Goal: Task Accomplishment & Management: Complete application form

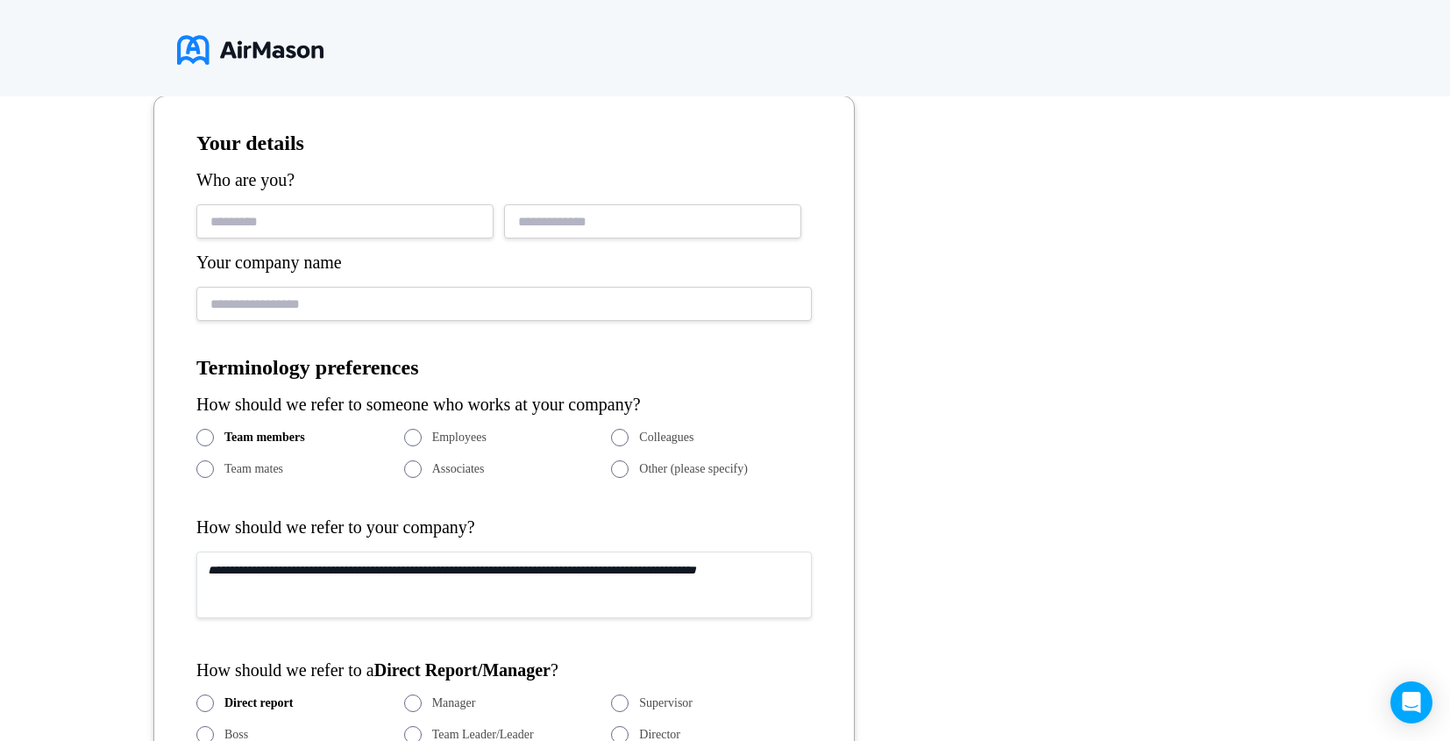
scroll to position [396, 0]
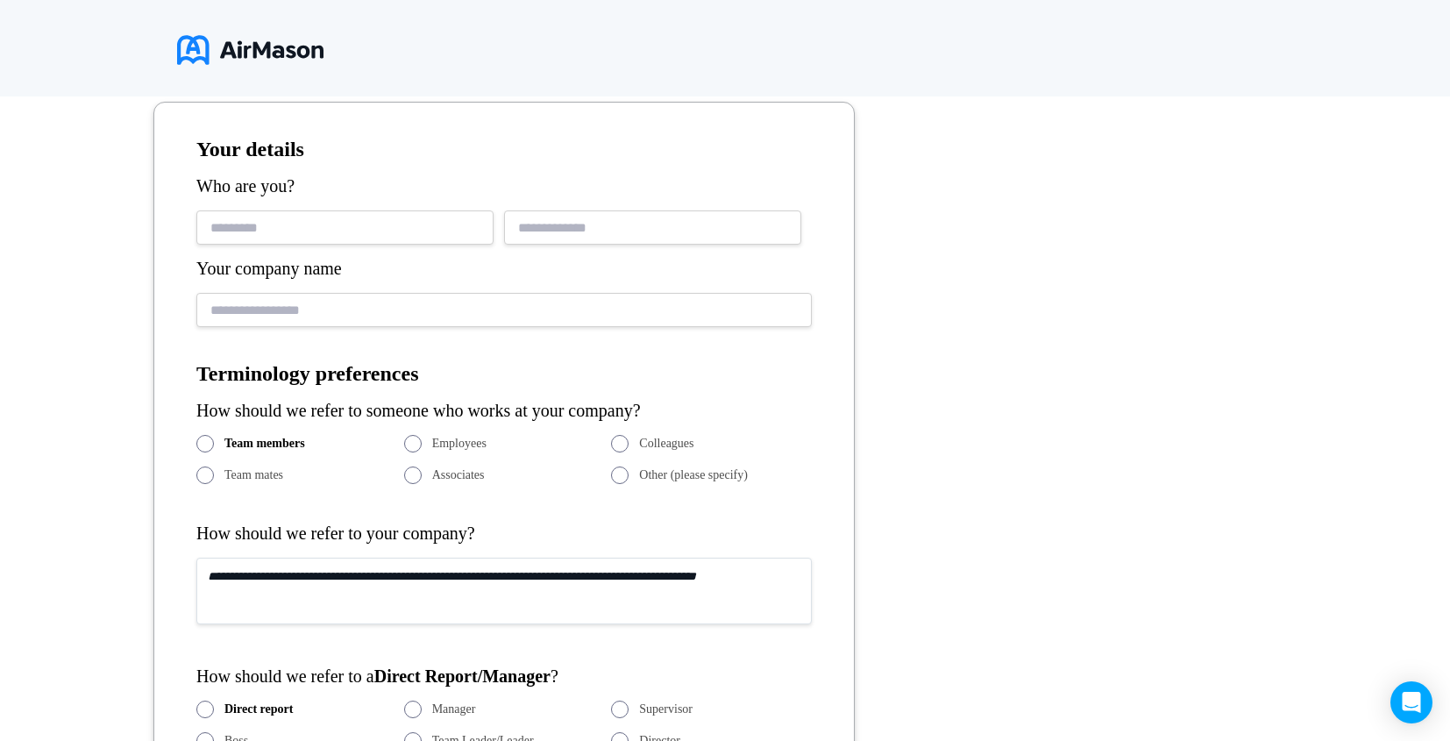
click at [364, 224] on input "text" at bounding box center [344, 227] width 297 height 34
type input "****"
type input "*"
type input "**********"
click at [266, 320] on input "text" at bounding box center [503, 310] width 615 height 34
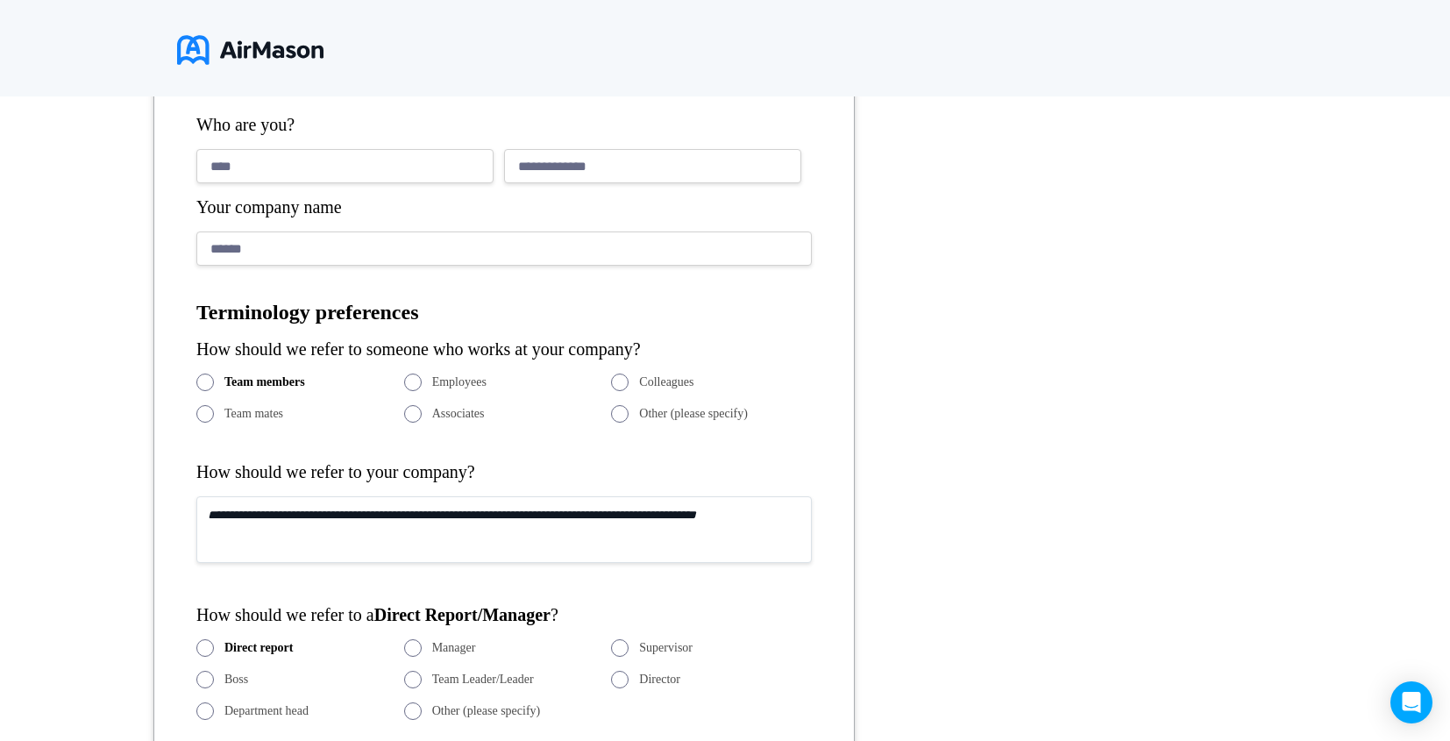
scroll to position [464, 0]
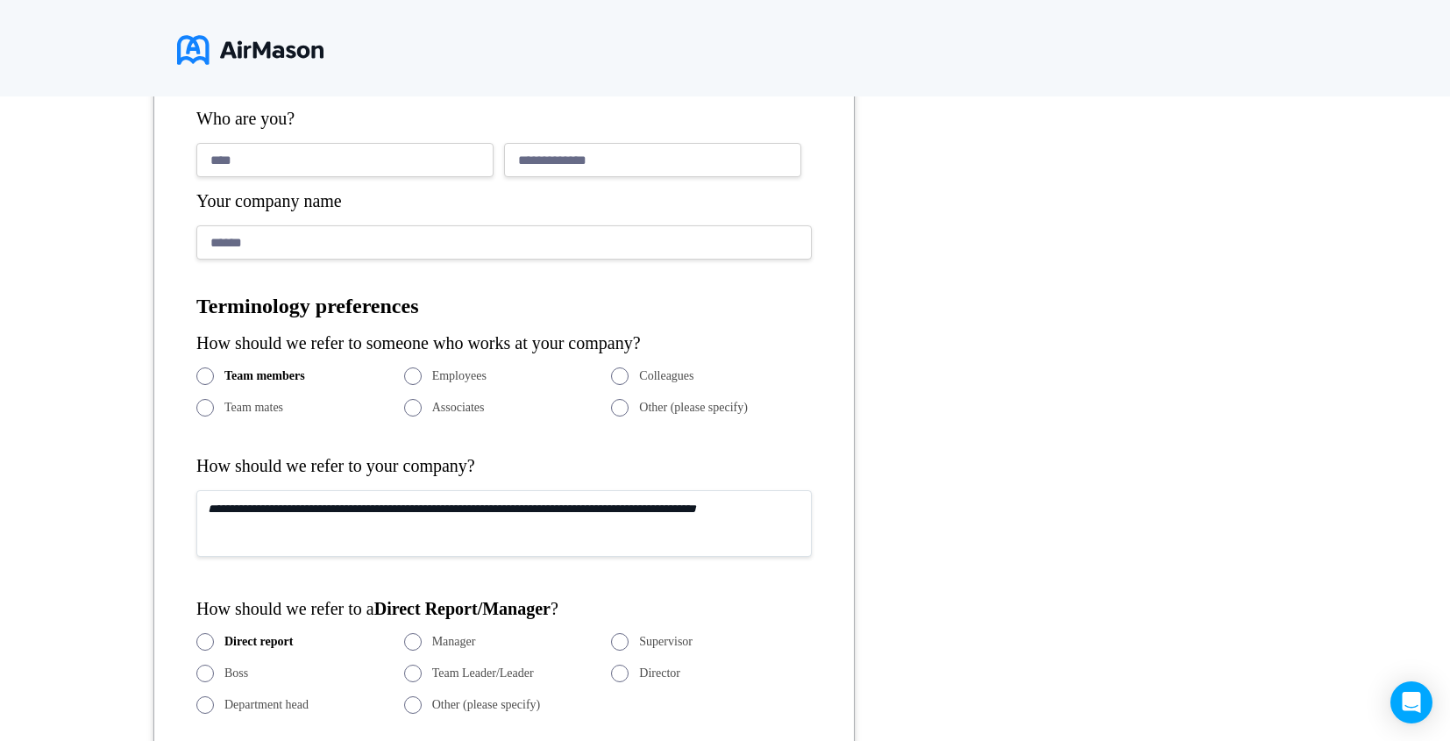
type input "******"
click at [324, 525] on textarea at bounding box center [503, 523] width 615 height 67
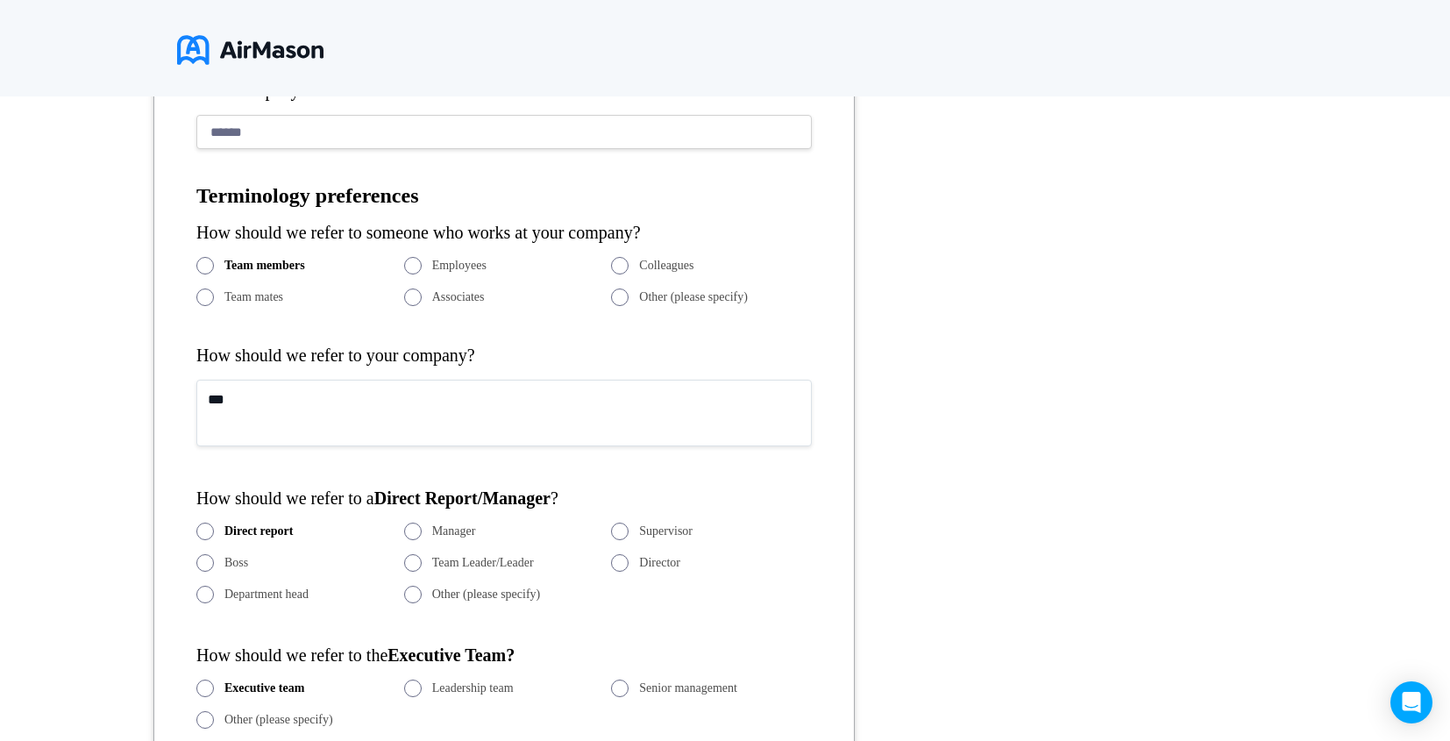
scroll to position [641, 0]
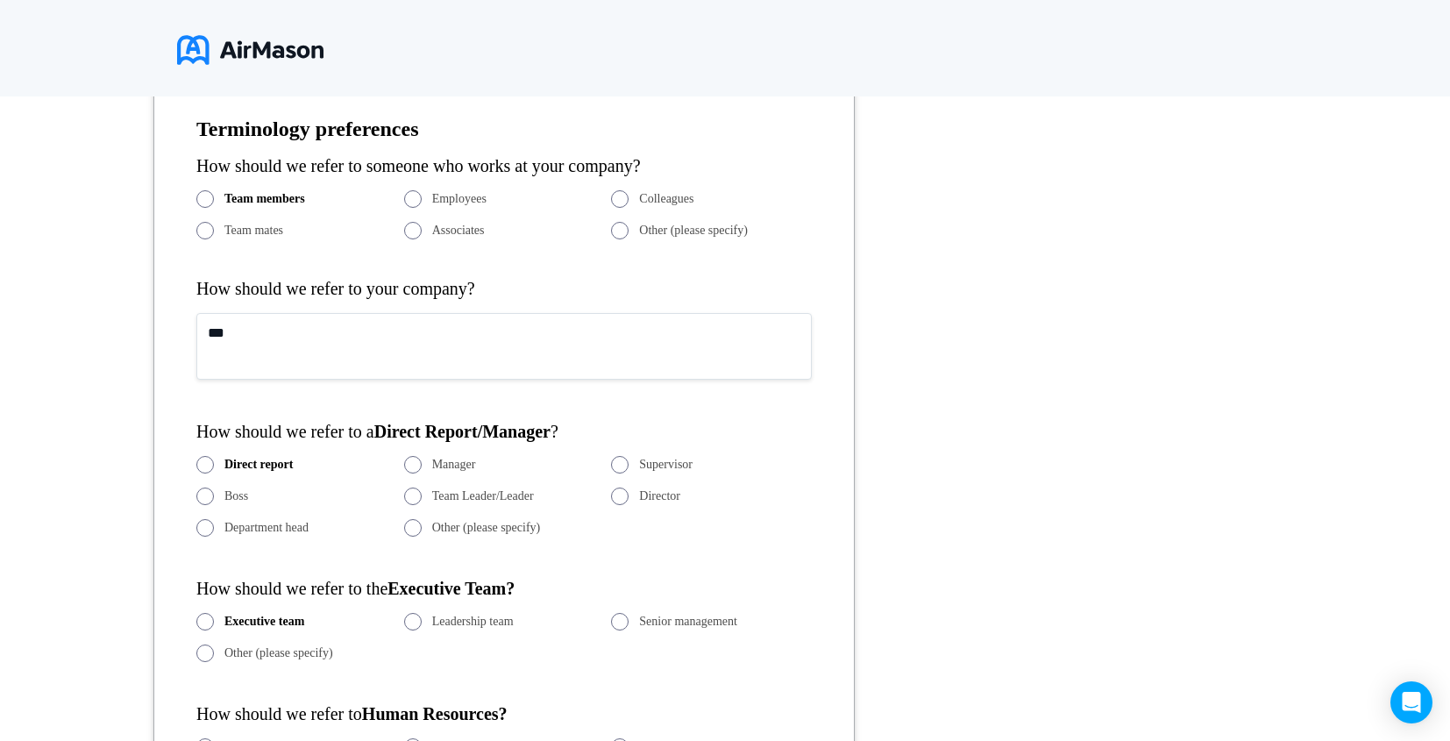
type textarea "***"
click at [502, 528] on span "Other (please specify)" at bounding box center [486, 528] width 109 height 14
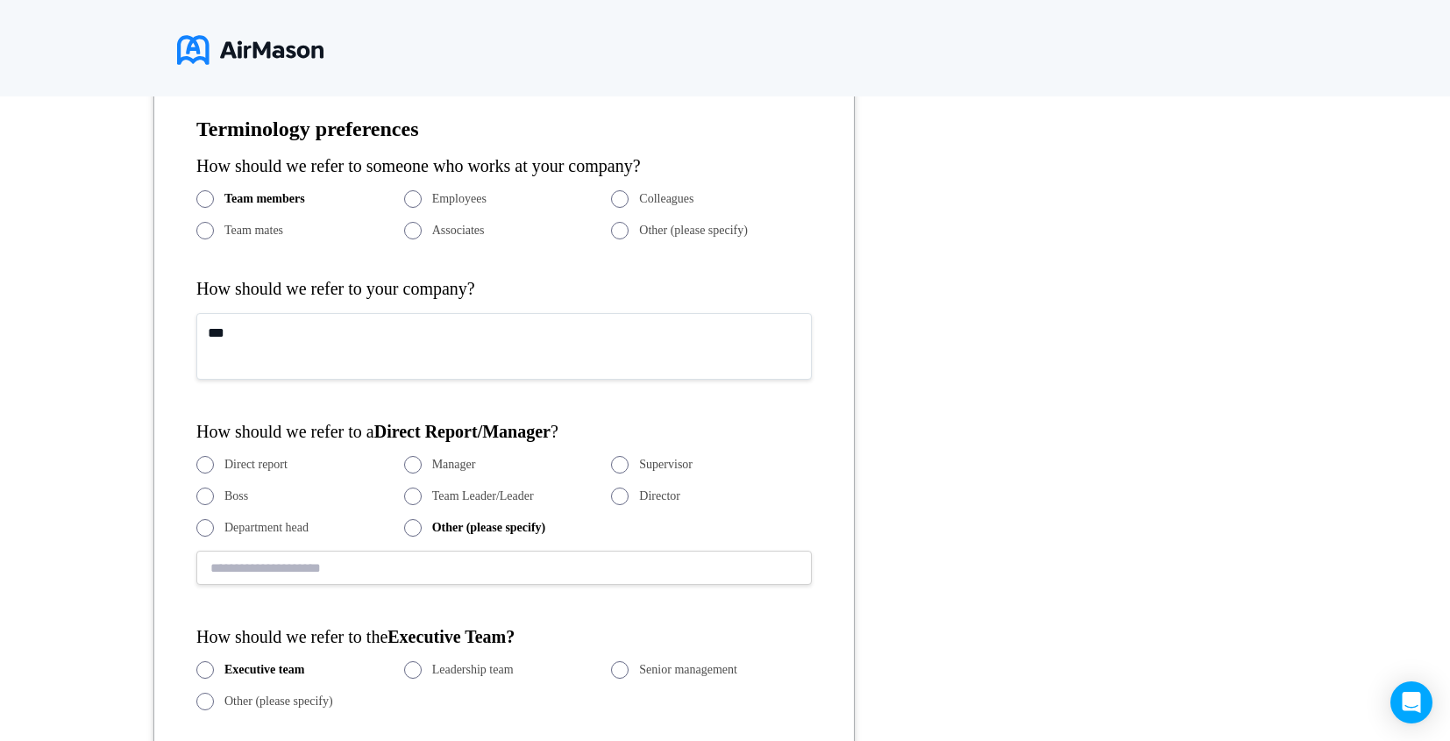
click at [290, 525] on span "Department head" at bounding box center [266, 528] width 84 height 14
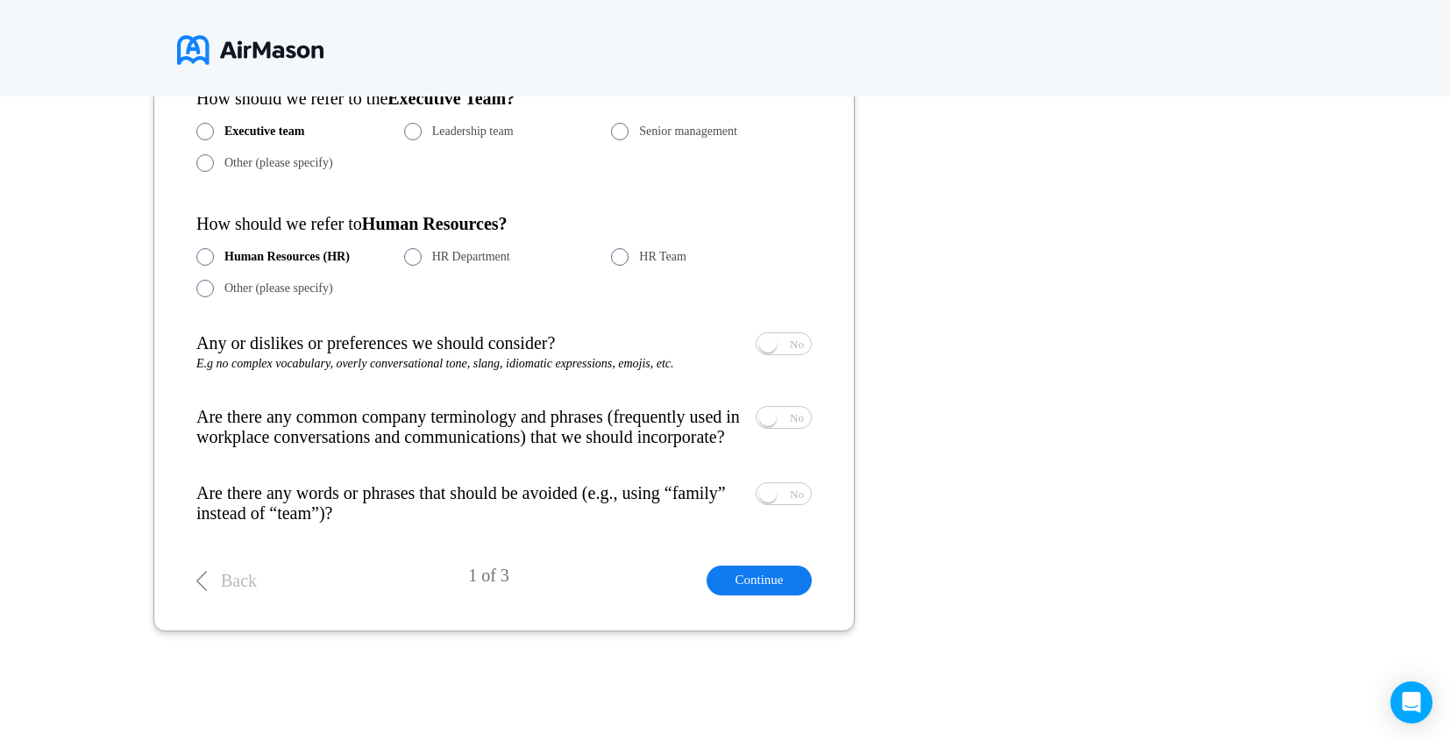
scroll to position [1150, 0]
click at [769, 585] on button "Continue" at bounding box center [759, 580] width 105 height 29
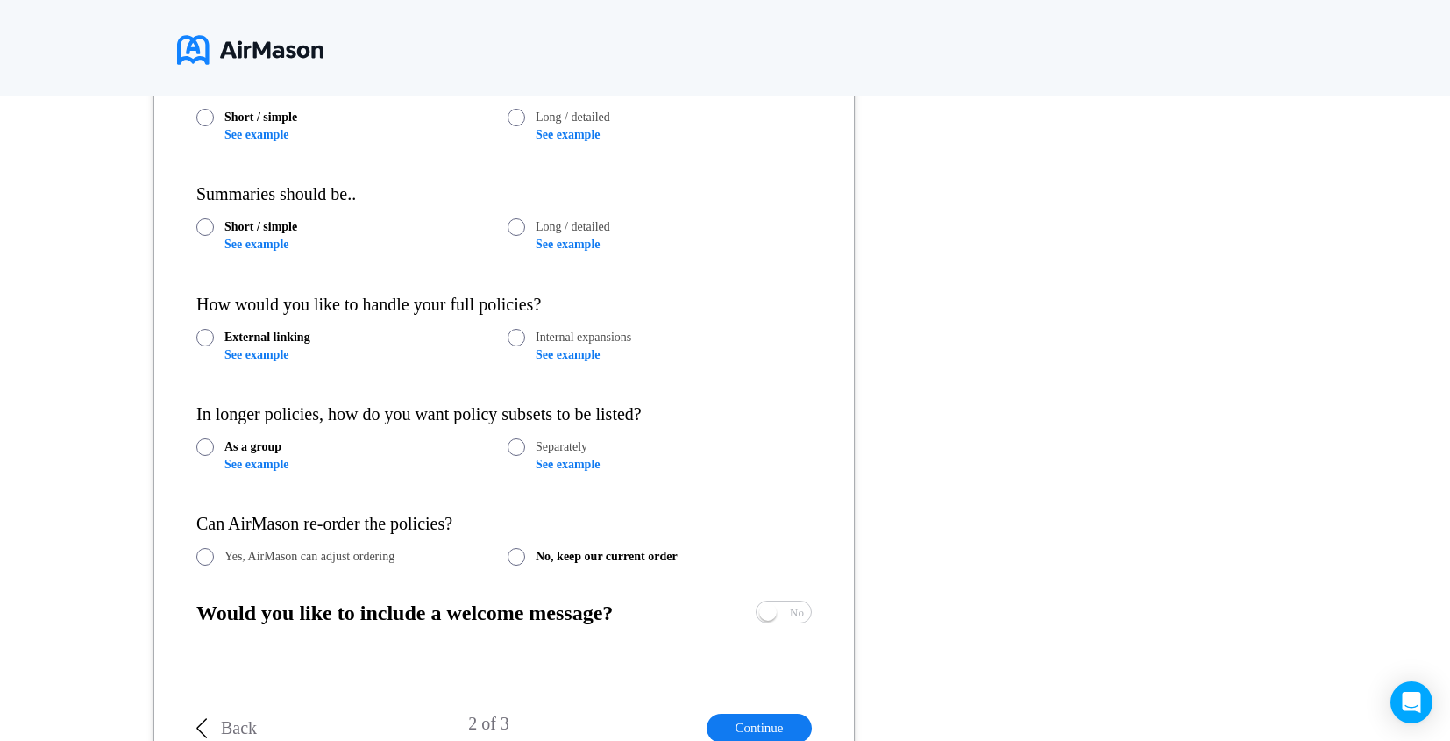
scroll to position [1165, 0]
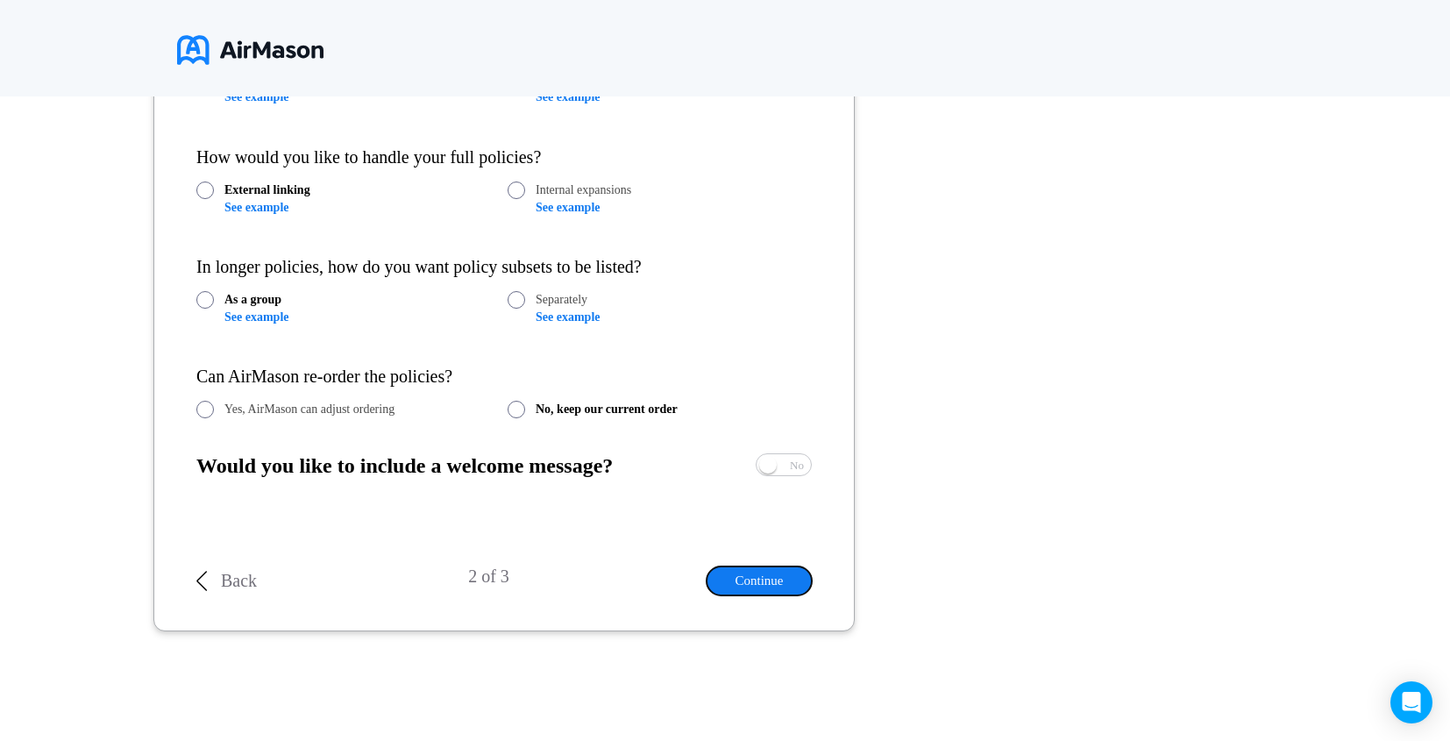
click at [774, 575] on button "Continue" at bounding box center [759, 580] width 105 height 29
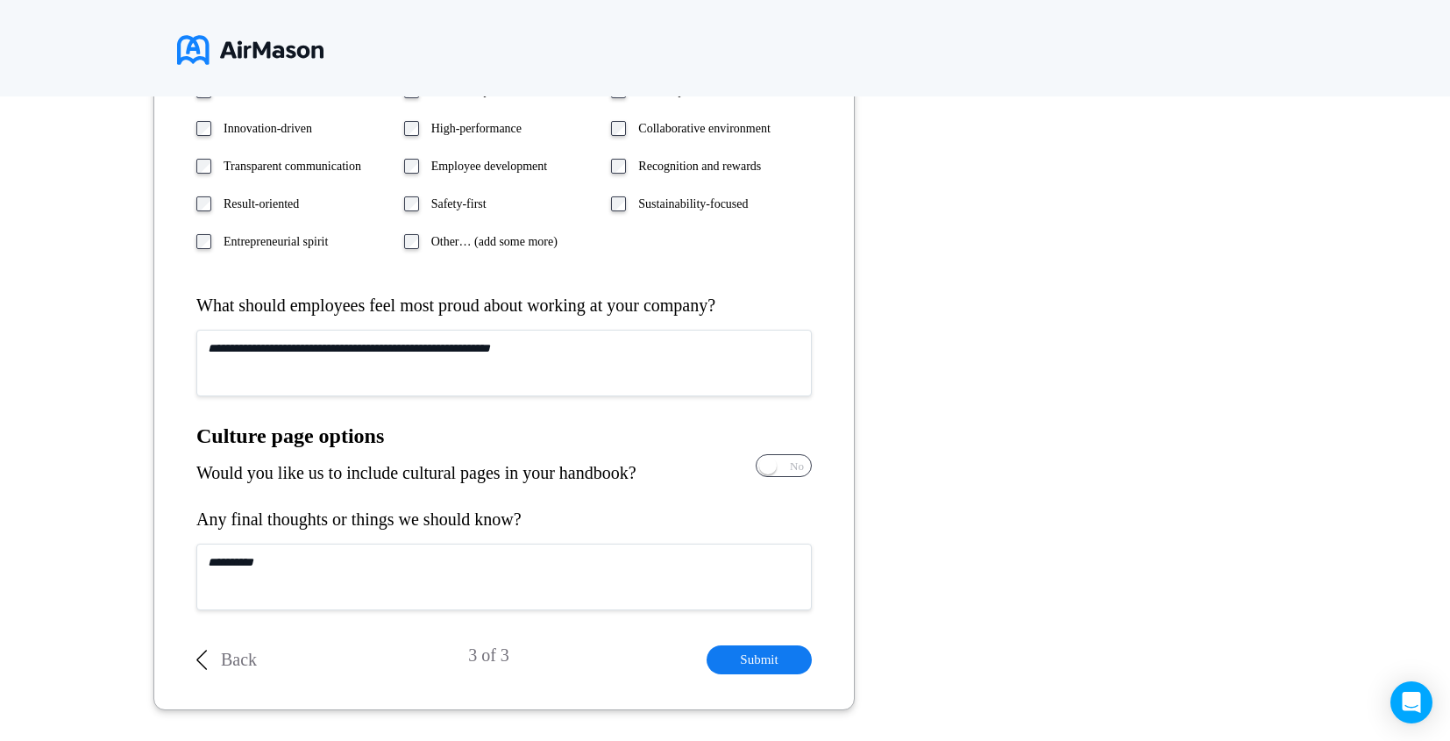
scroll to position [882, 0]
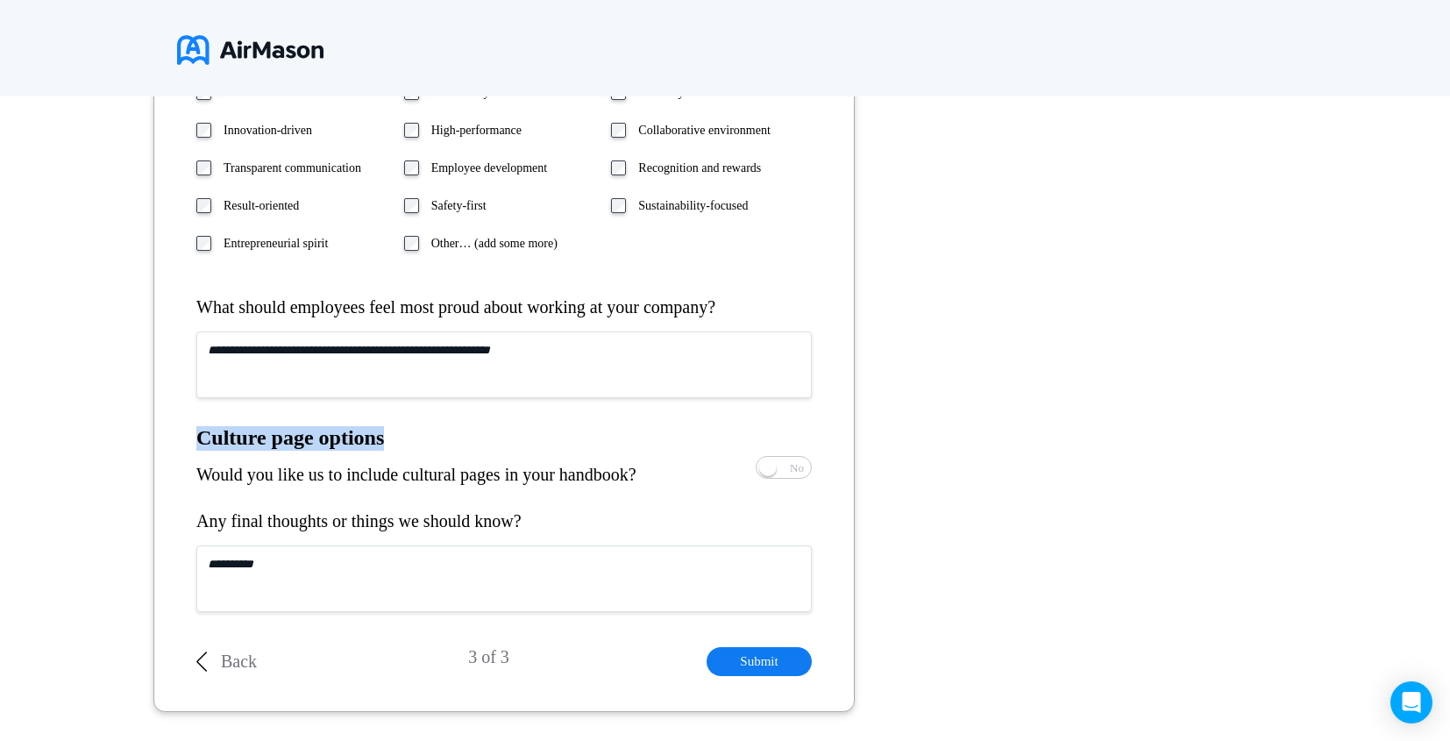
drag, startPoint x: 198, startPoint y: 438, endPoint x: 493, endPoint y: 430, distance: 294.7
click at [493, 430] on h1 "Culture page options" at bounding box center [503, 438] width 615 height 25
click at [637, 478] on div "Would you like us to include cultural pages in your handbook?" at bounding box center [416, 475] width 440 height 20
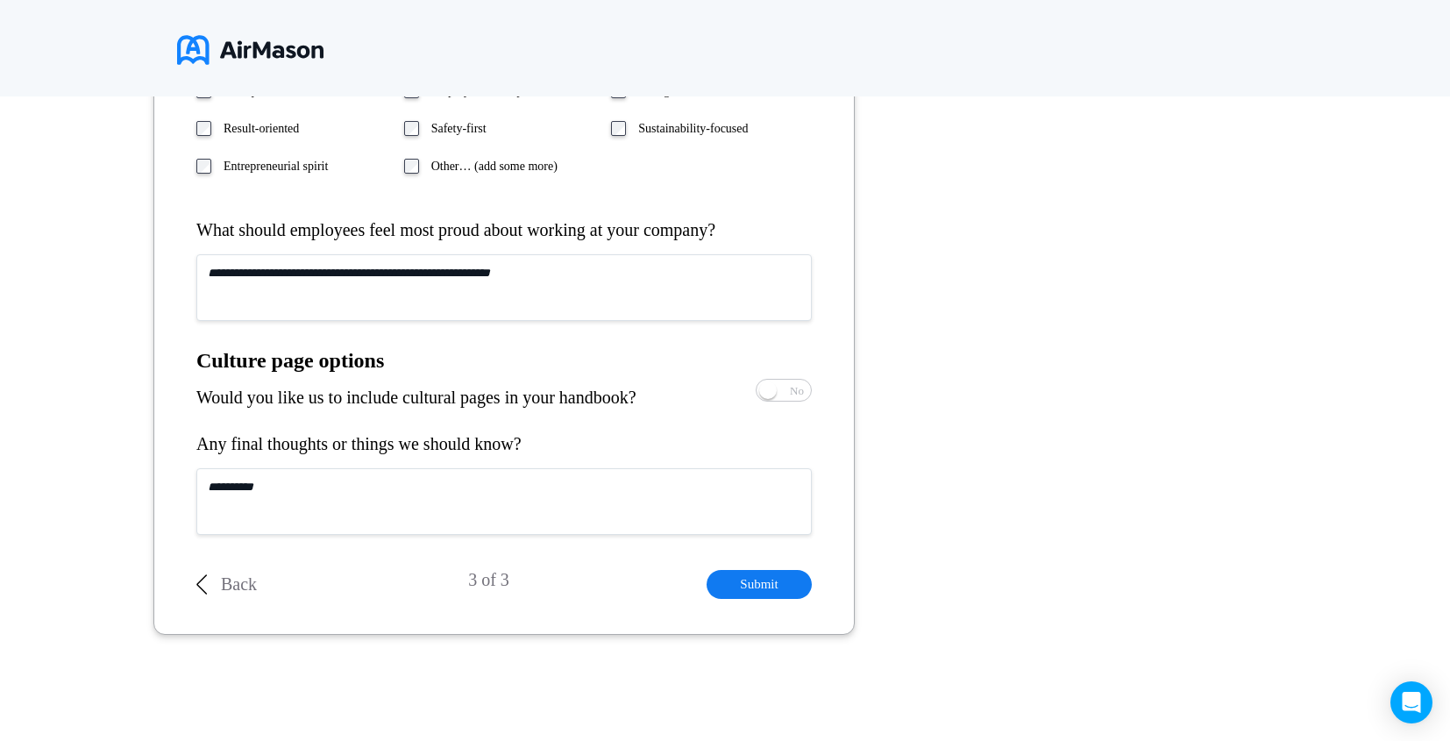
scroll to position [957, 0]
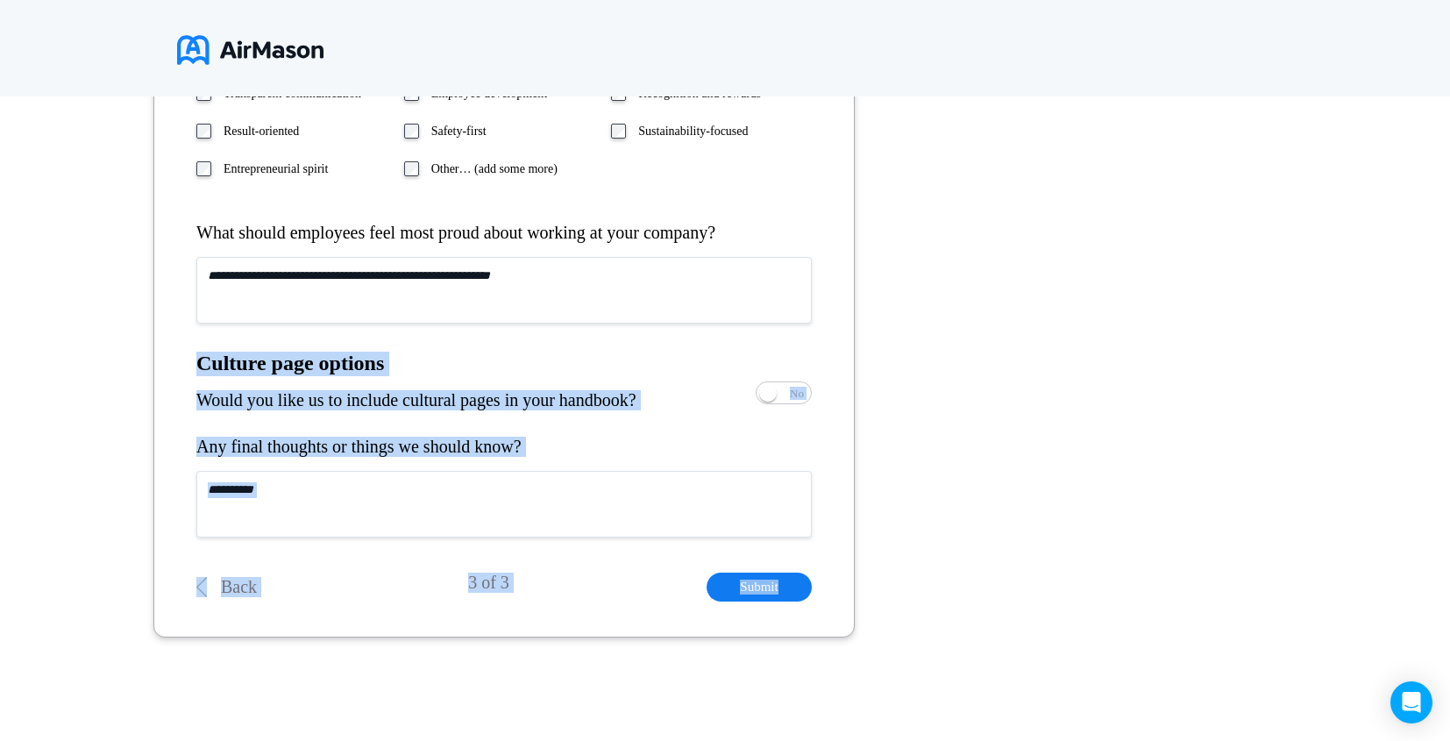
drag, startPoint x: 200, startPoint y: 367, endPoint x: 967, endPoint y: 594, distance: 800.1
click at [967, 594] on div "**********" at bounding box center [725, 4] width 1450 height 1266
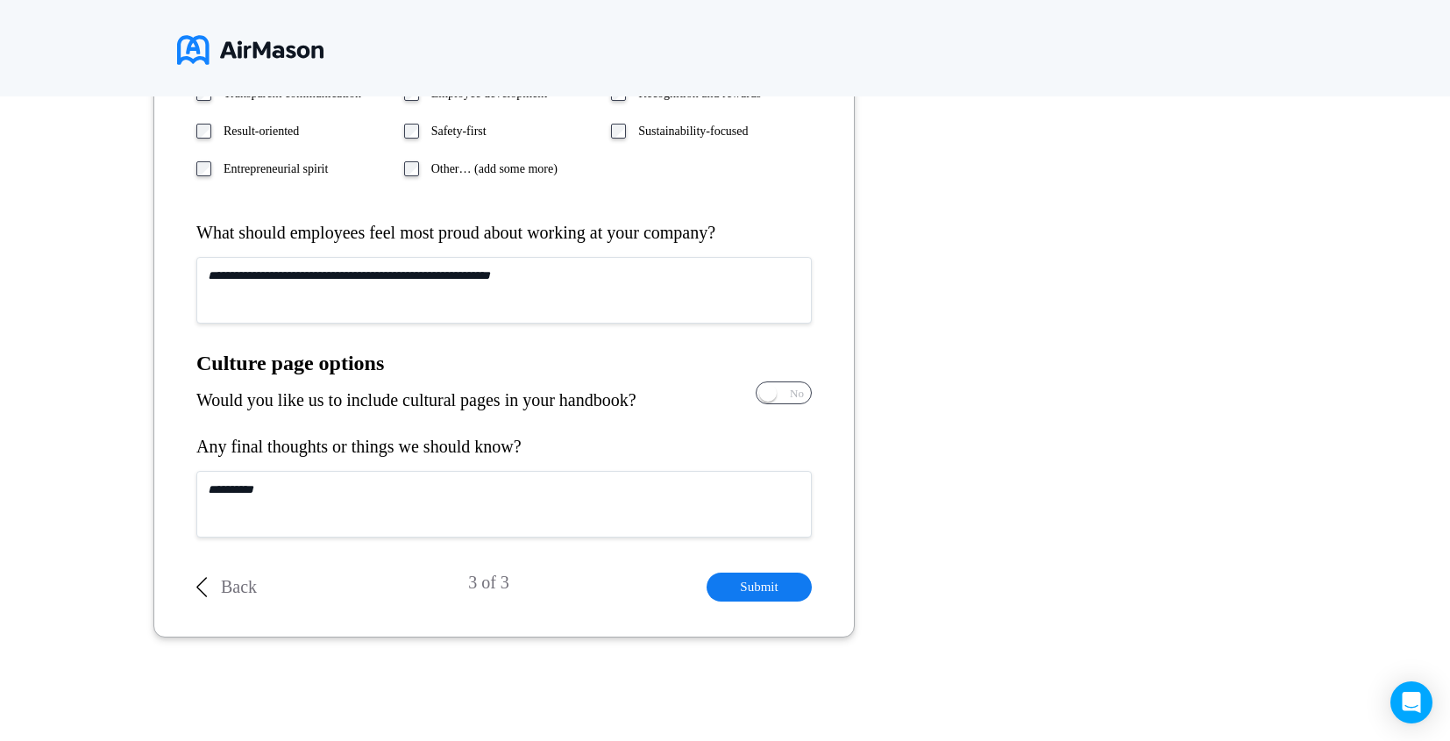
click at [777, 394] on span "Yes No" at bounding box center [784, 392] width 54 height 21
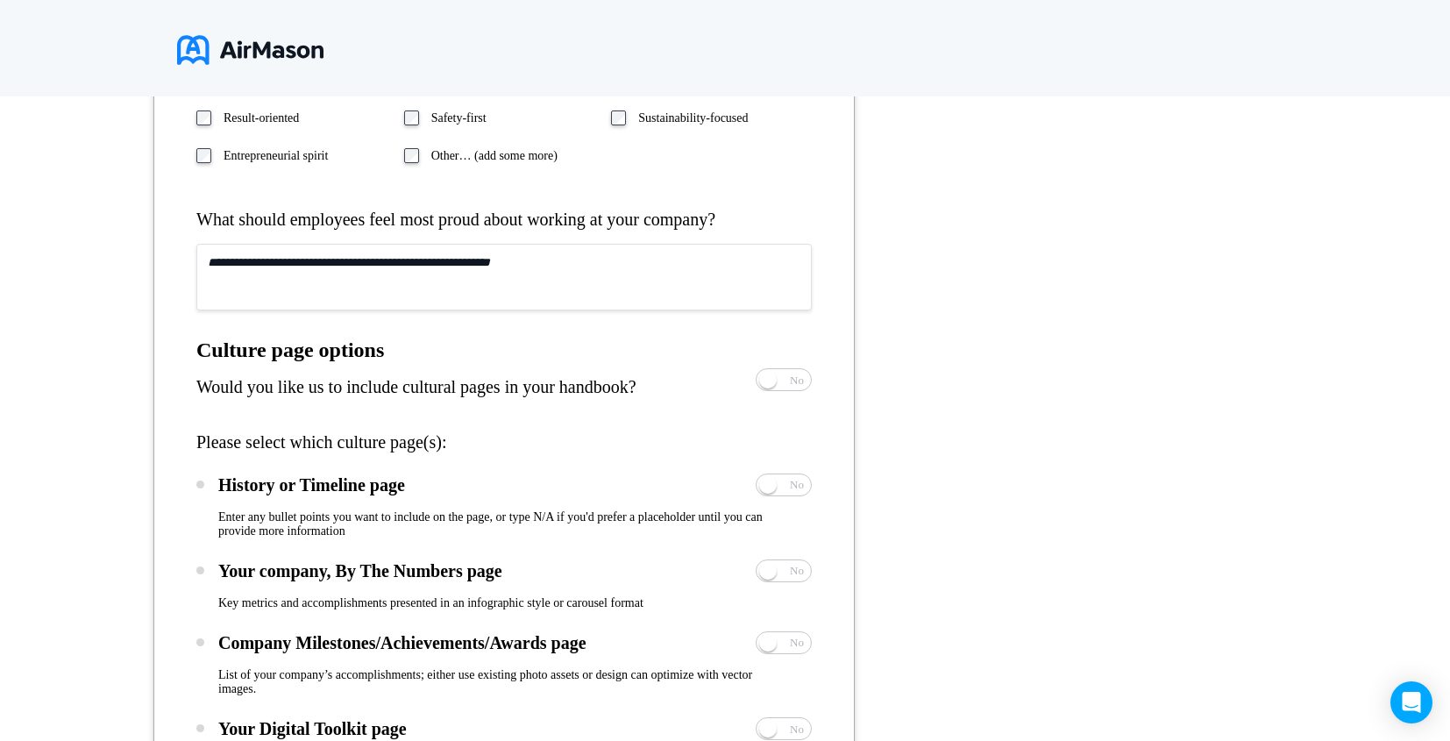
scroll to position [940, 0]
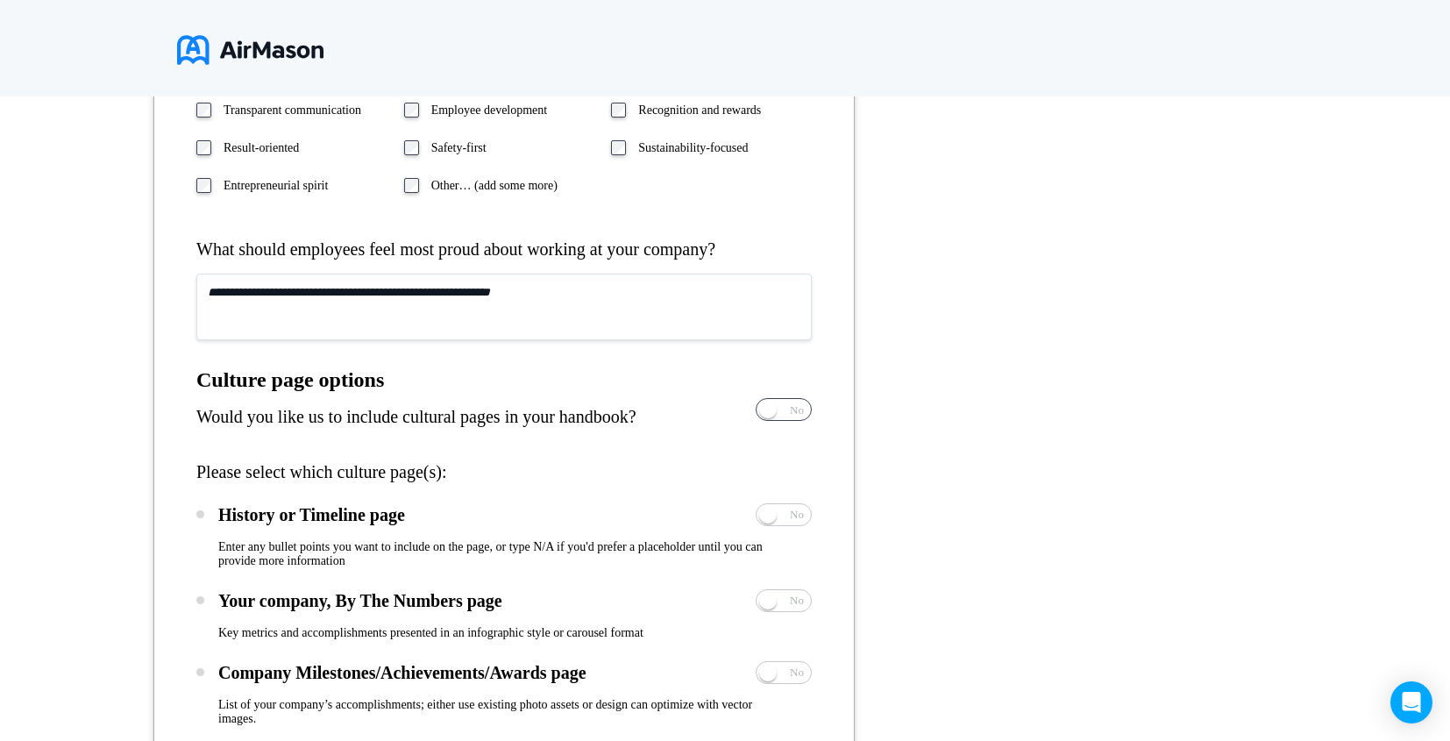
click at [740, 408] on span "Yes" at bounding box center [731, 409] width 17 height 11
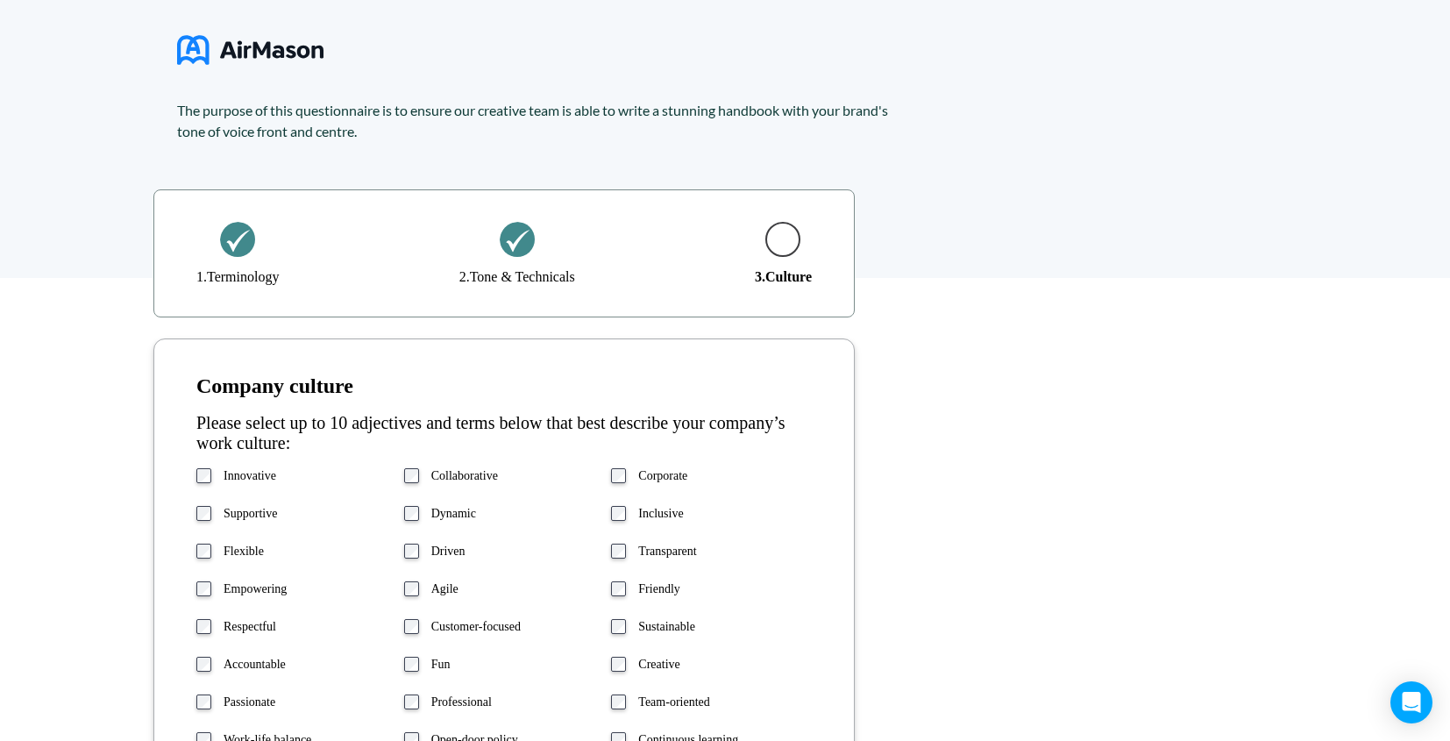
scroll to position [0, 0]
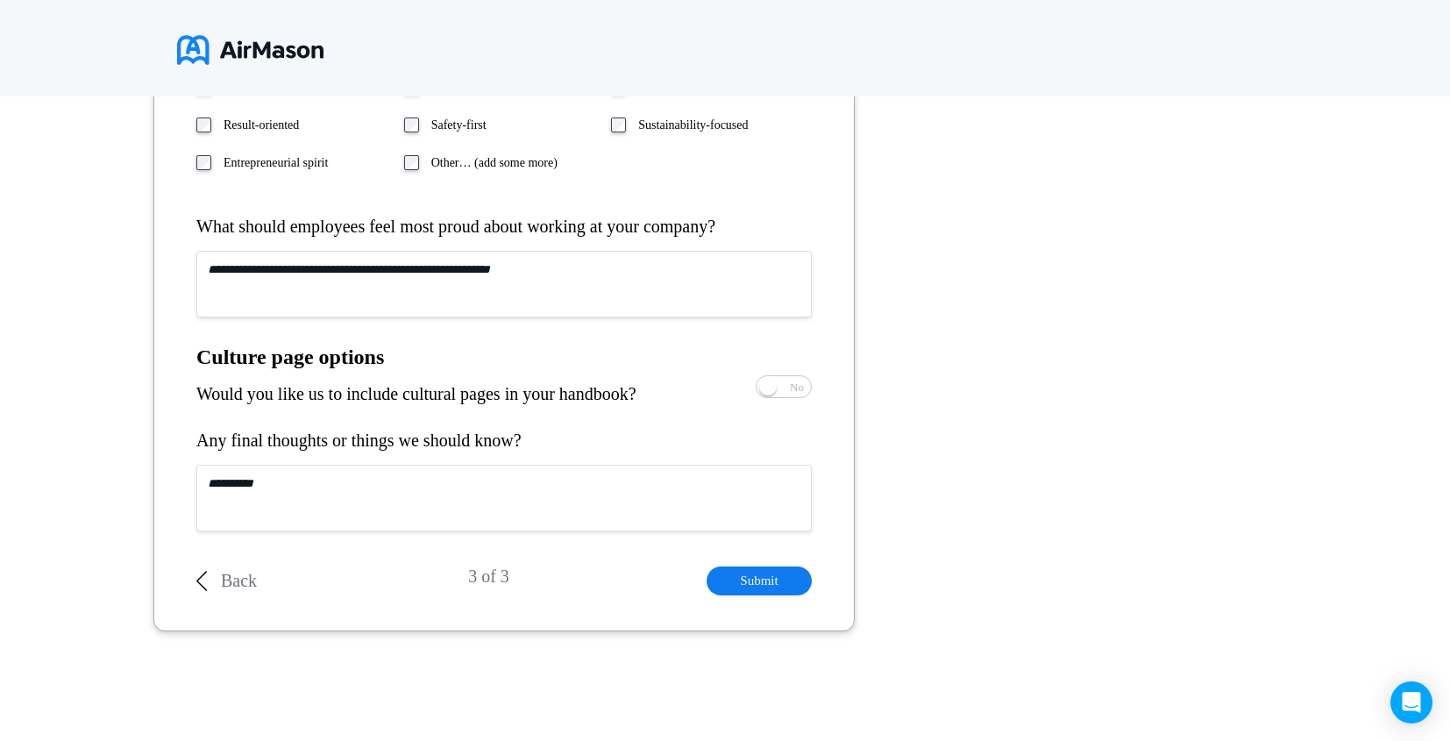
click at [219, 577] on div "Back" at bounding box center [226, 580] width 60 height 29
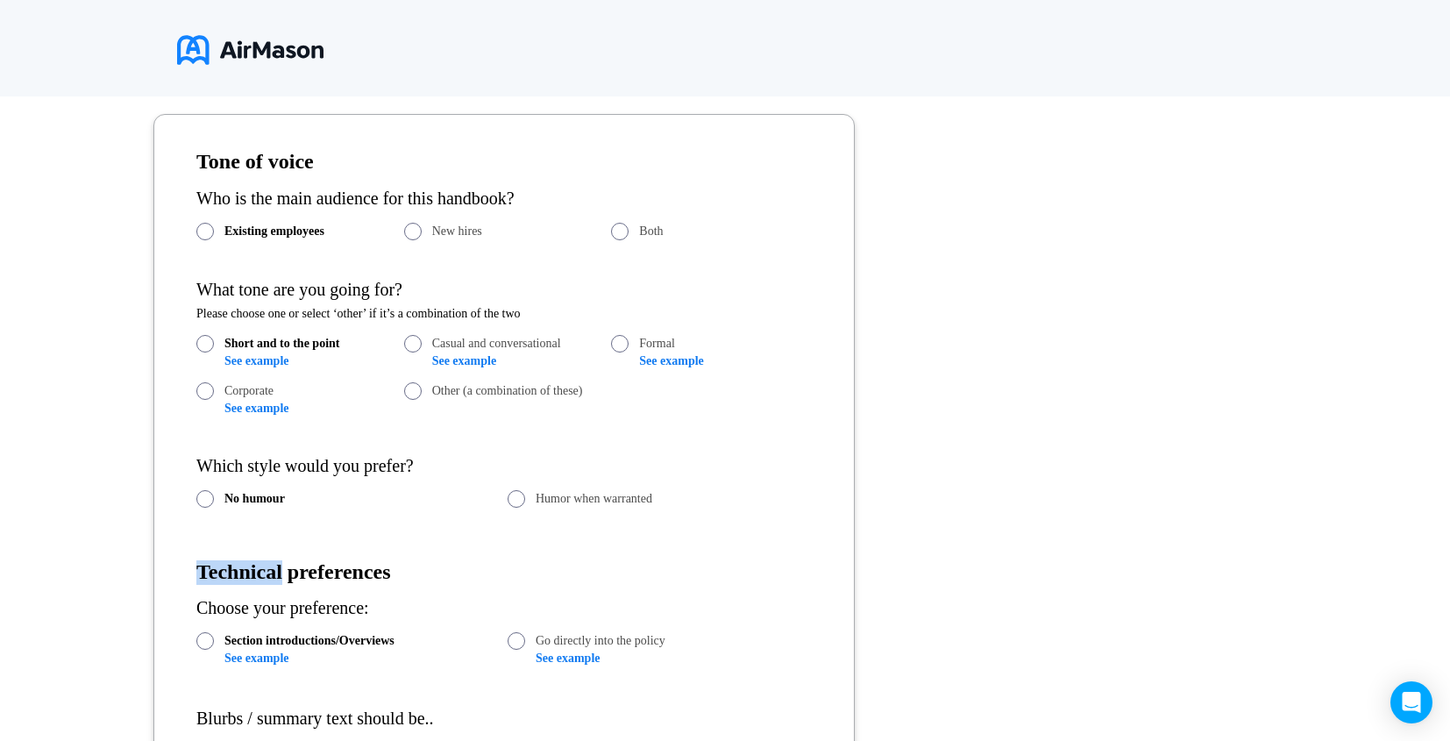
click at [219, 577] on h1 "Technical preferences" at bounding box center [503, 572] width 615 height 25
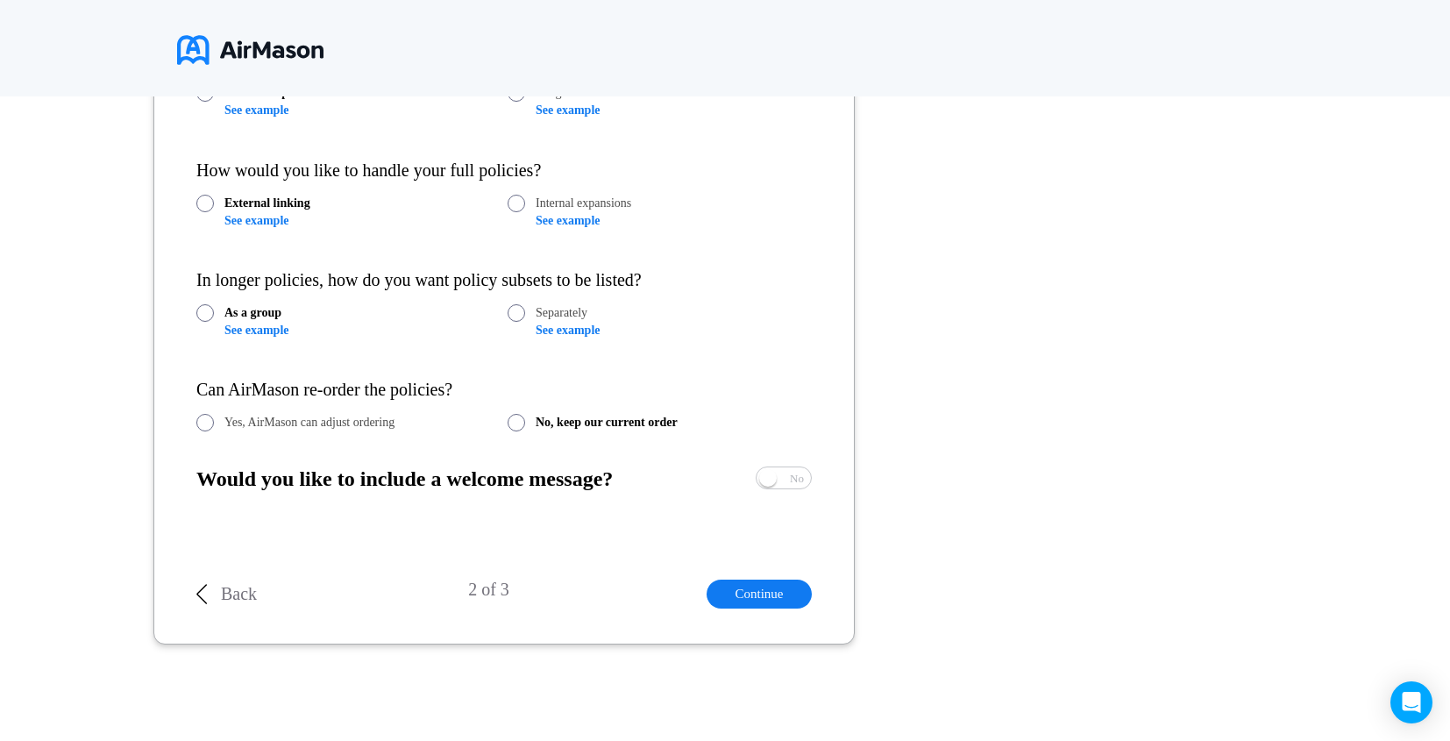
scroll to position [1165, 0]
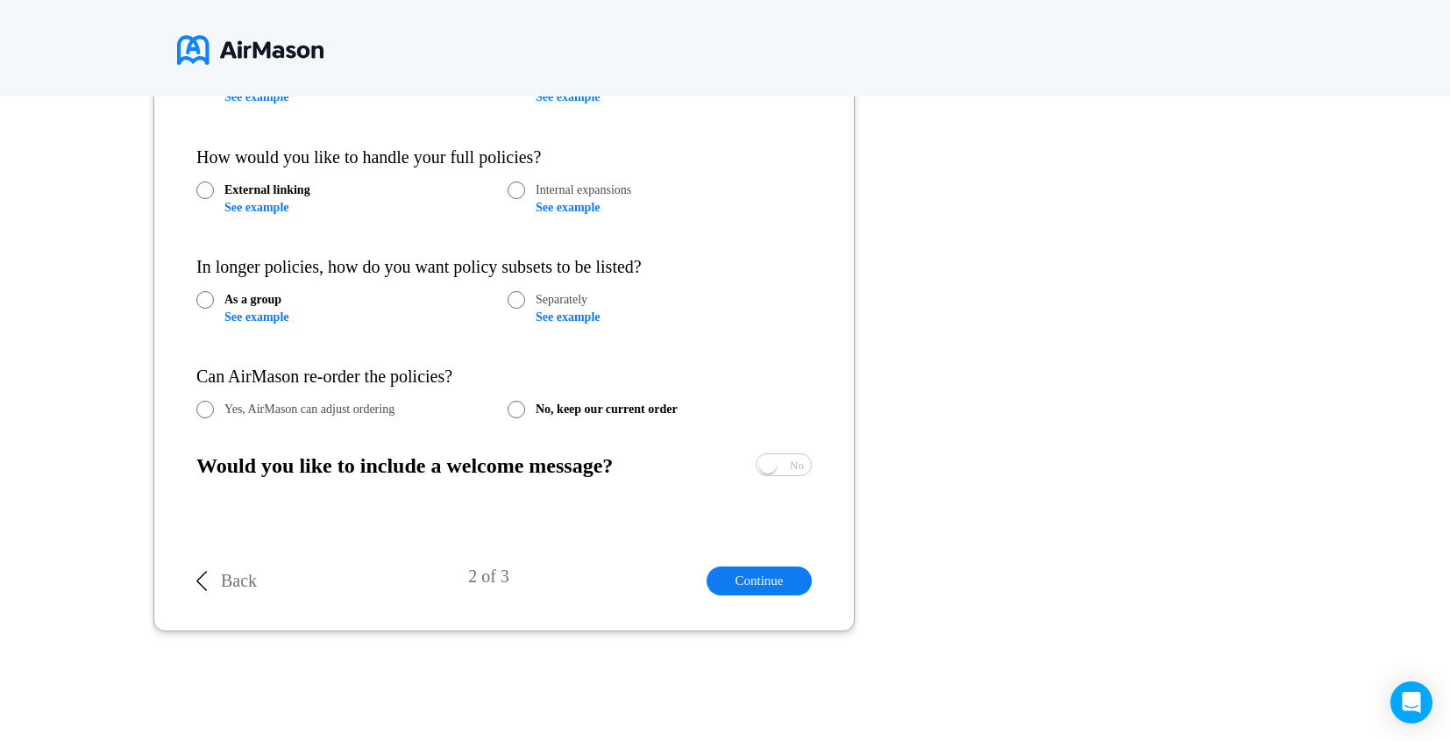
click at [229, 585] on p "Back" at bounding box center [239, 581] width 36 height 20
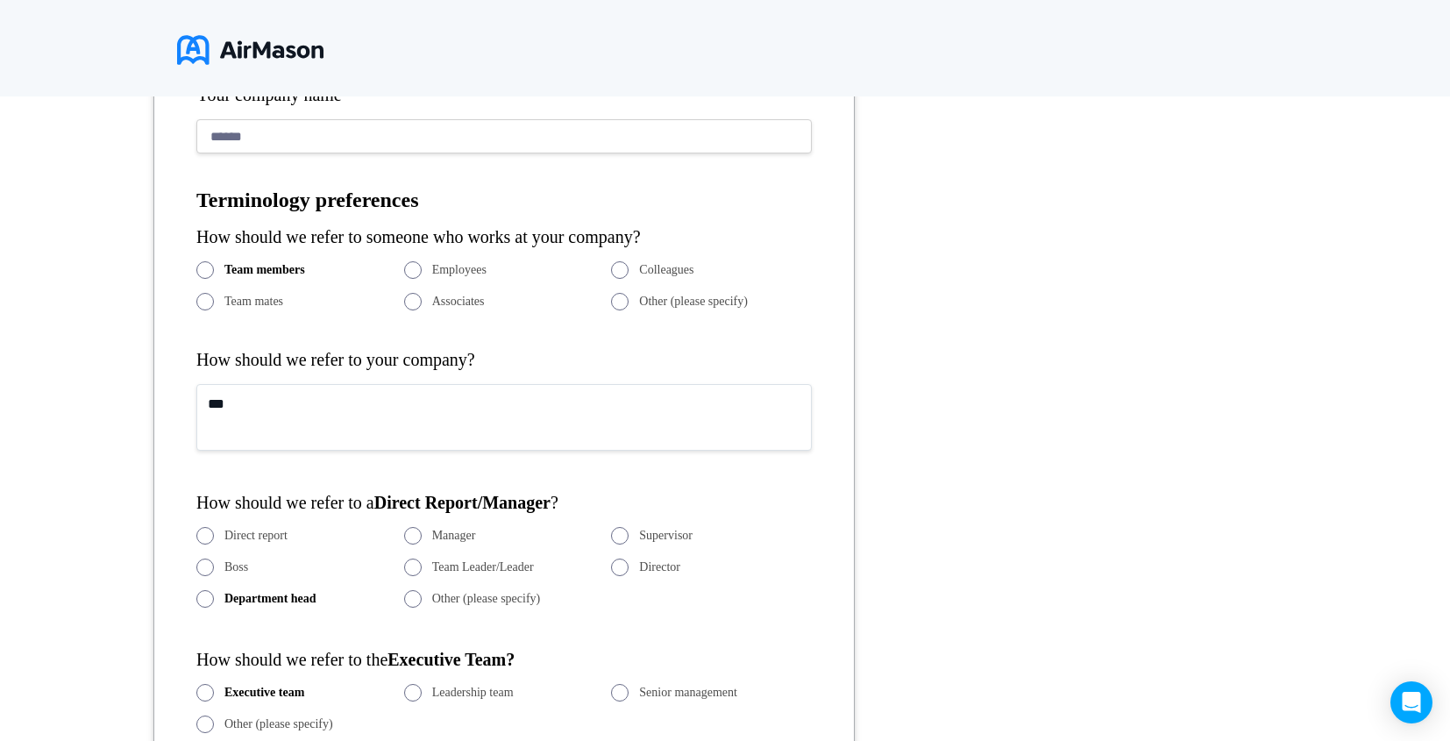
scroll to position [598, 0]
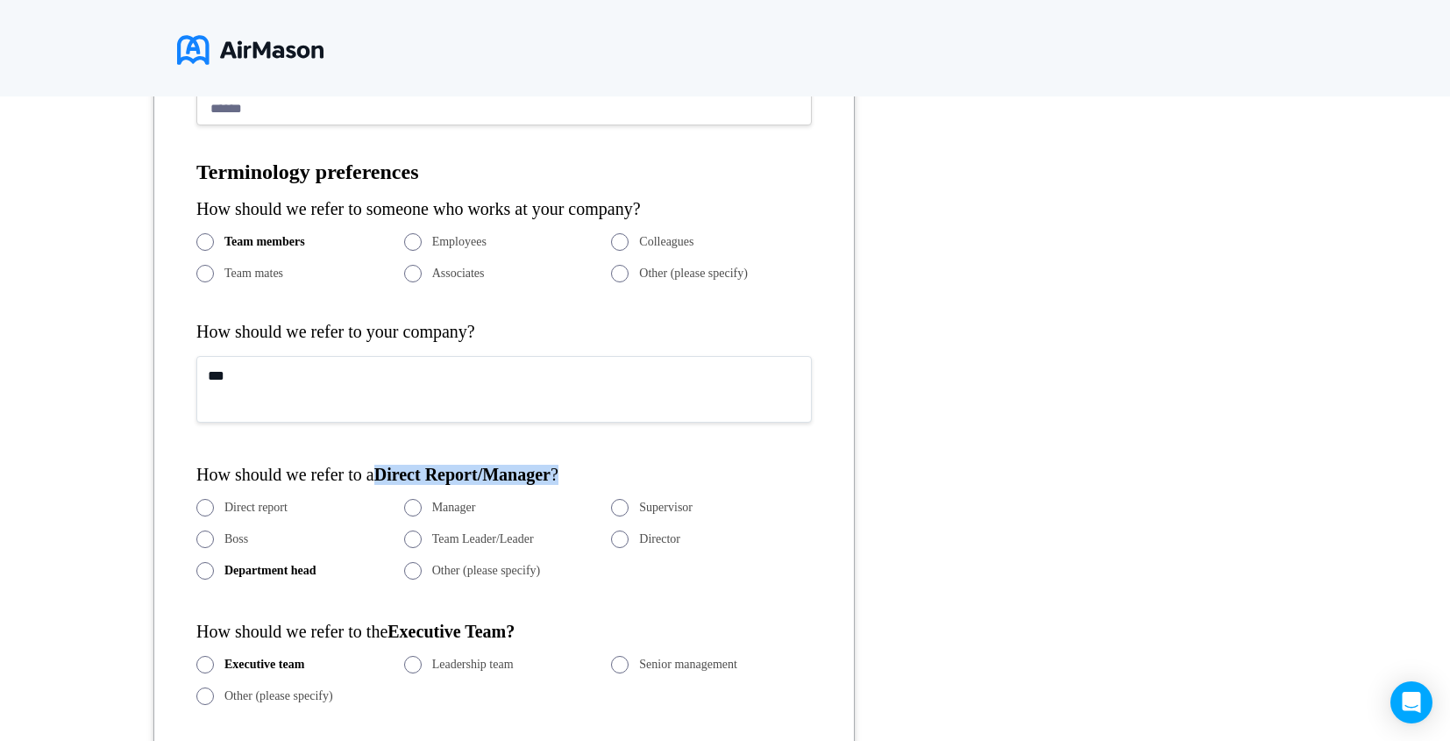
drag, startPoint x: 399, startPoint y: 480, endPoint x: 638, endPoint y: 474, distance: 239.4
click at [638, 474] on div "How should we refer to a Direct Report/Manager ?" at bounding box center [503, 475] width 615 height 20
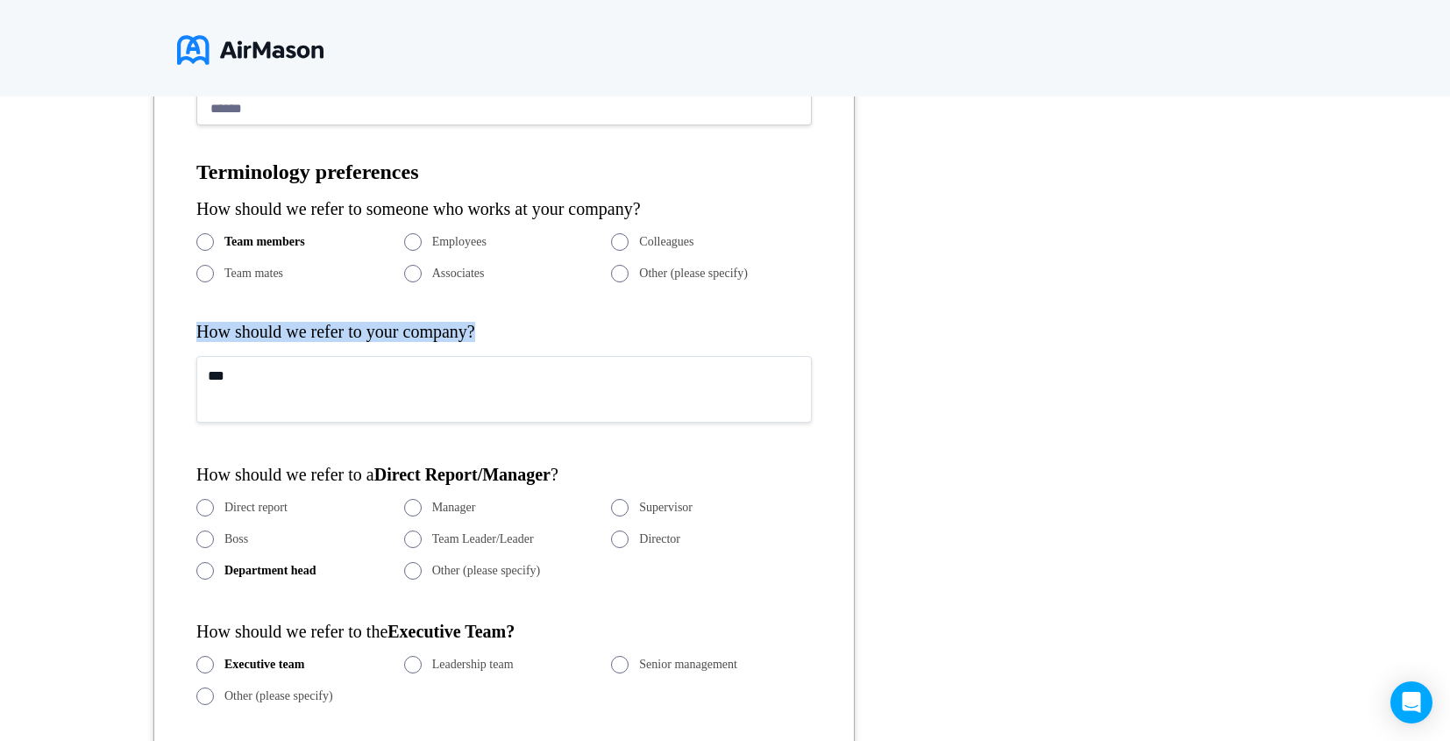
drag, startPoint x: 196, startPoint y: 331, endPoint x: 526, endPoint y: 325, distance: 330.6
click at [526, 325] on form "**********" at bounding box center [503, 531] width 701 height 1263
click at [547, 334] on div "How should we refer to your company?" at bounding box center [503, 332] width 615 height 20
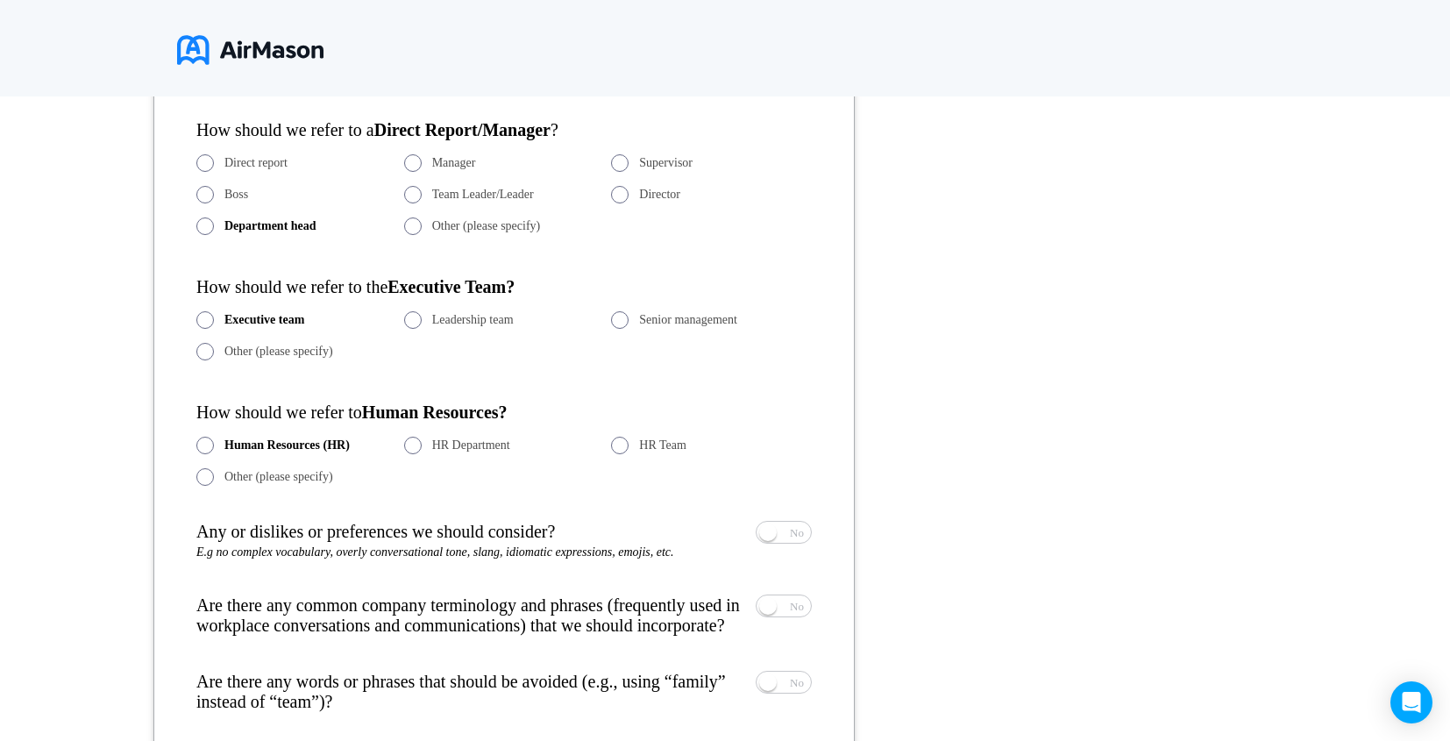
scroll to position [1046, 0]
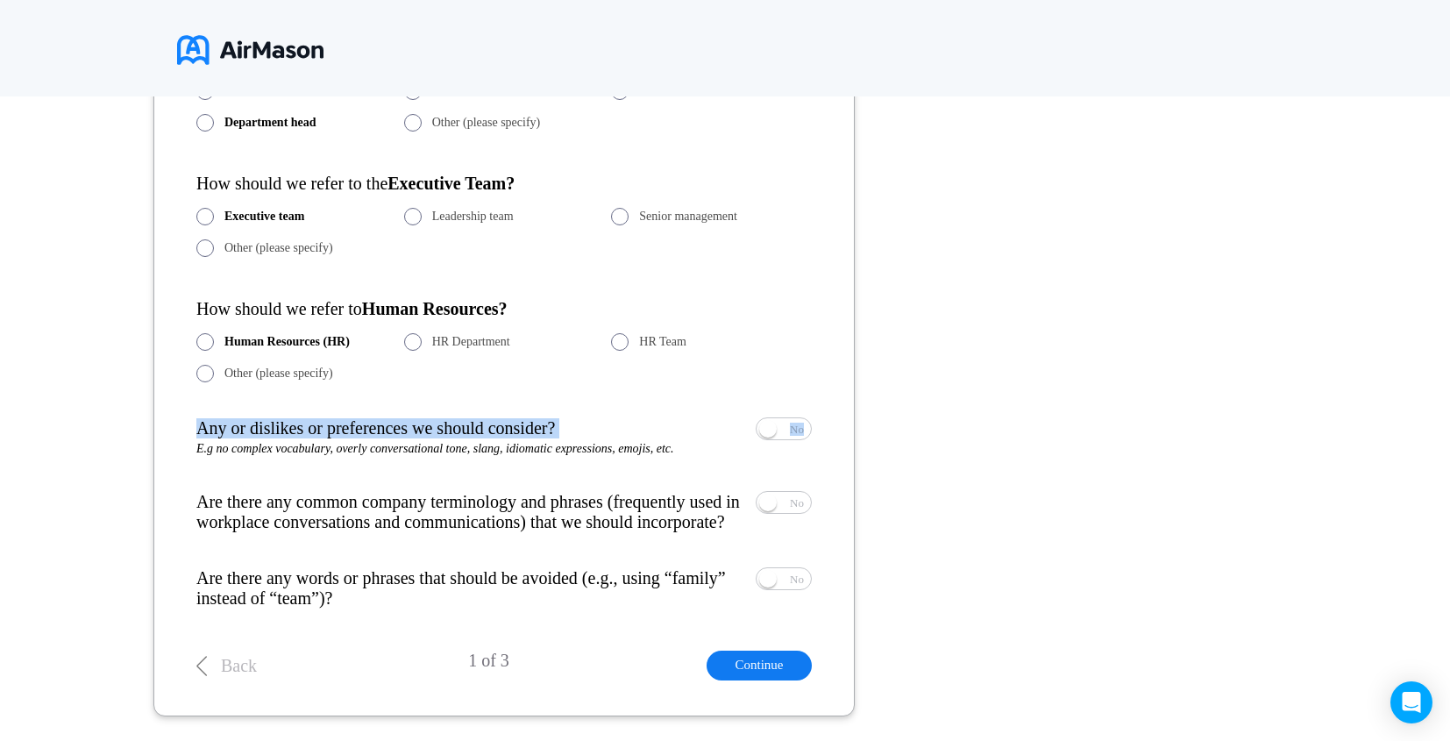
drag, startPoint x: 190, startPoint y: 432, endPoint x: 856, endPoint y: 437, distance: 665.5
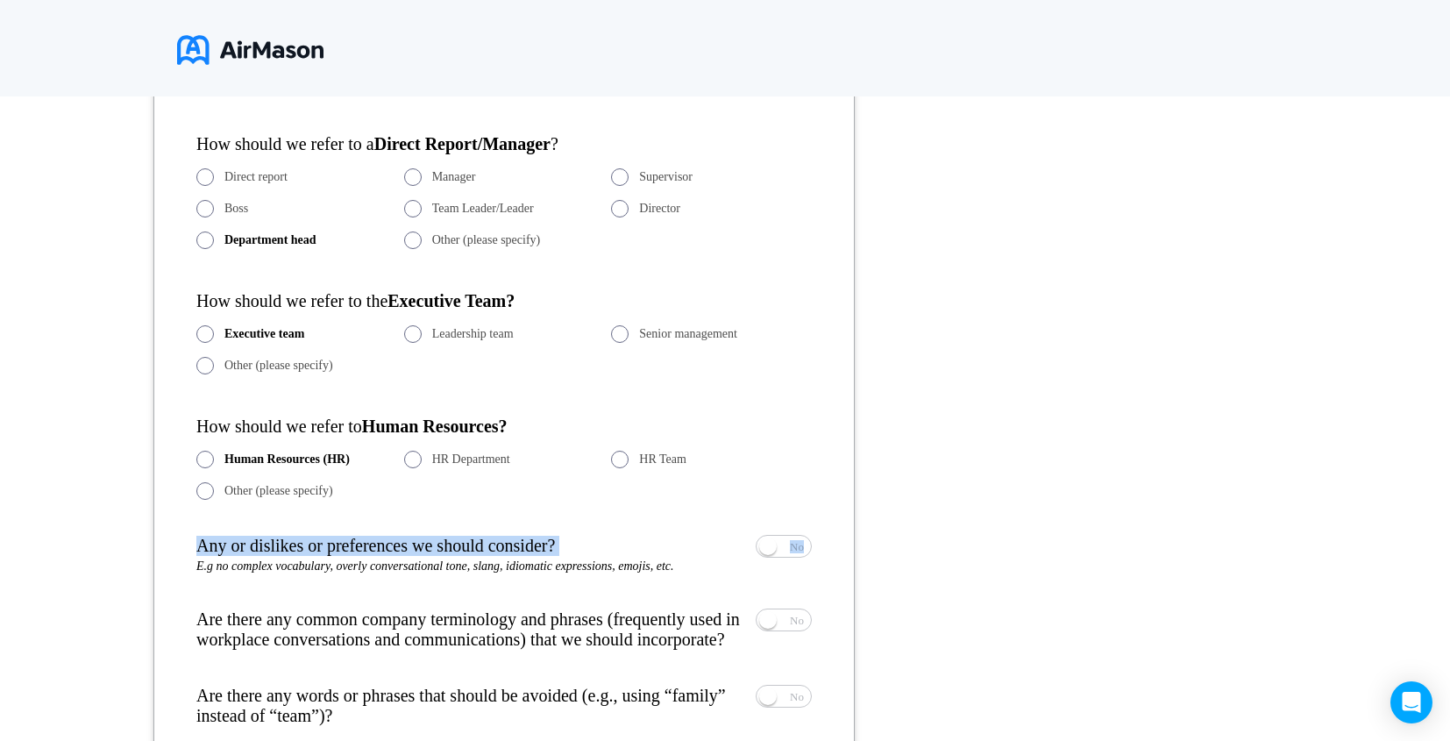
scroll to position [1150, 0]
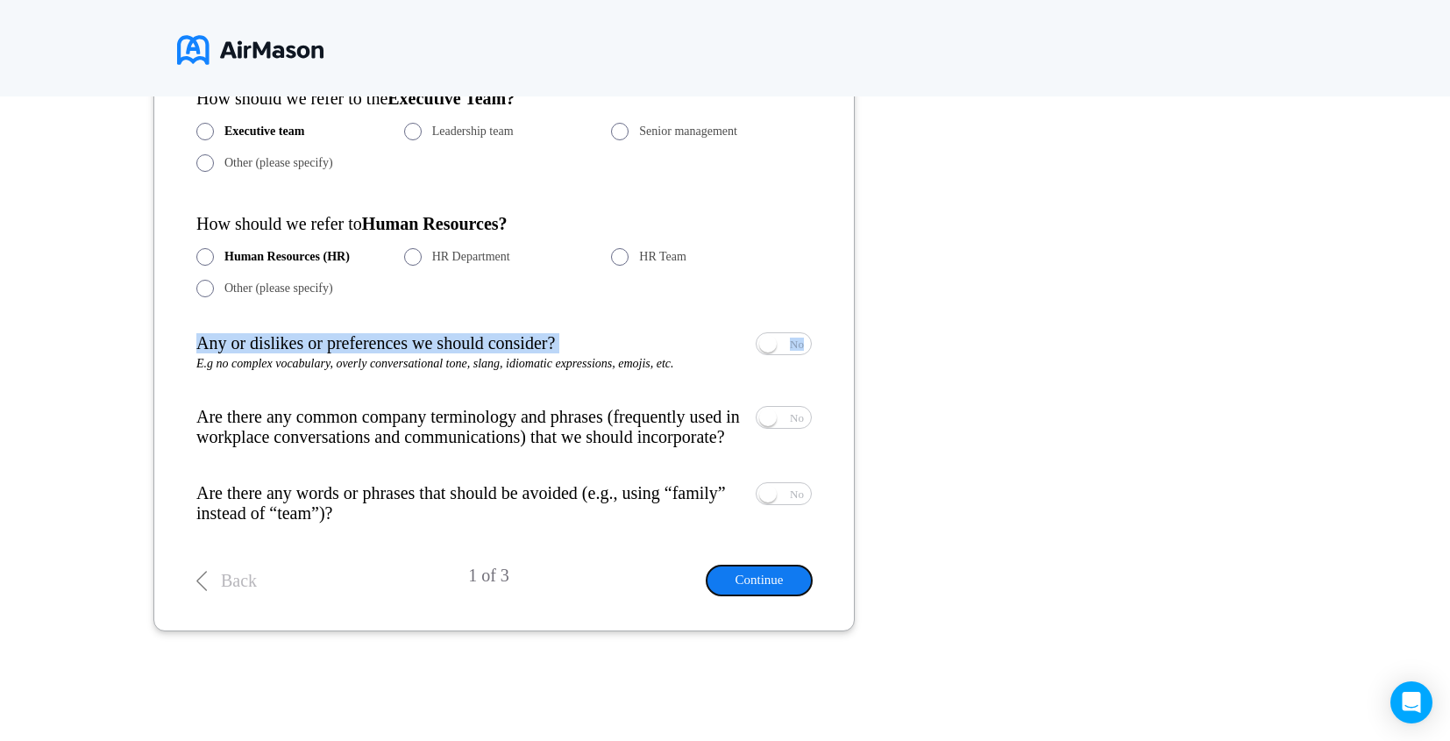
click at [762, 585] on button "Continue" at bounding box center [759, 580] width 105 height 29
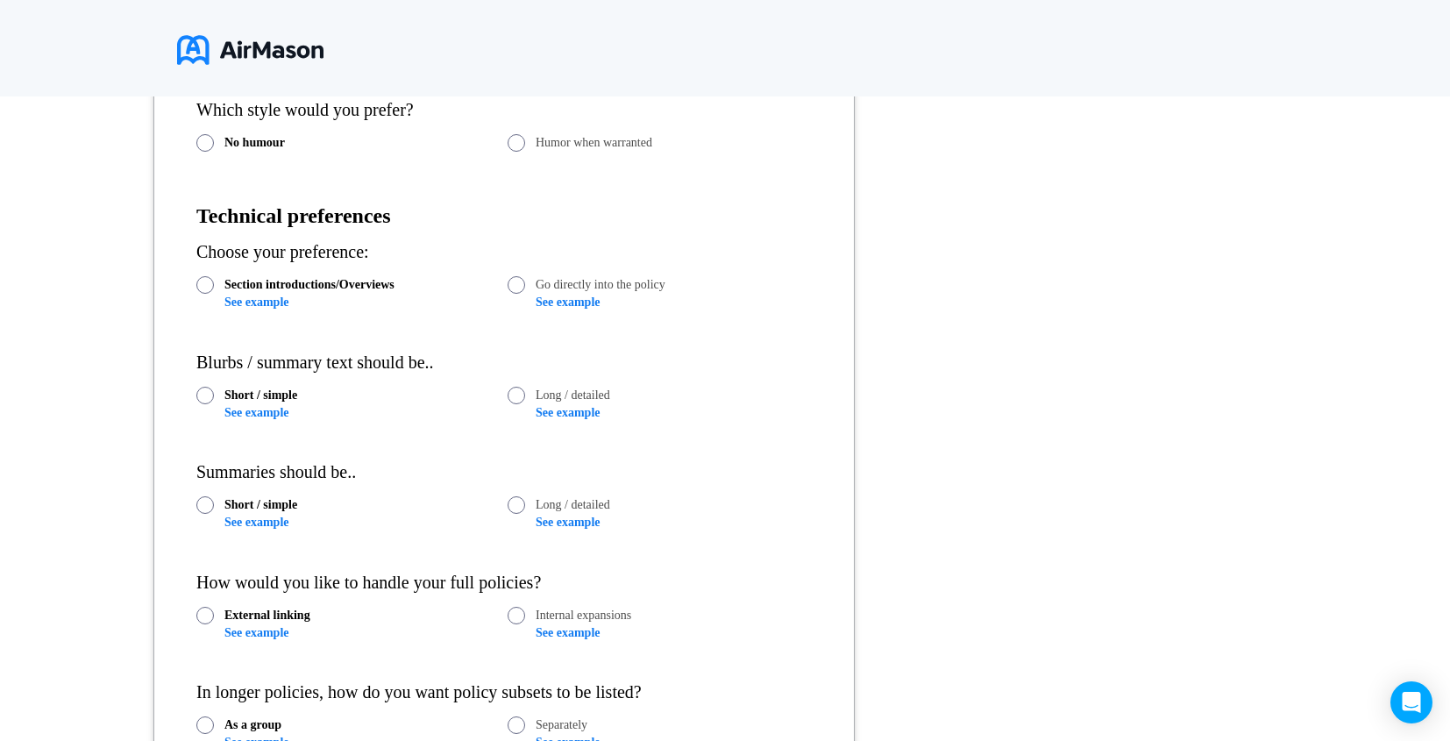
scroll to position [734, 0]
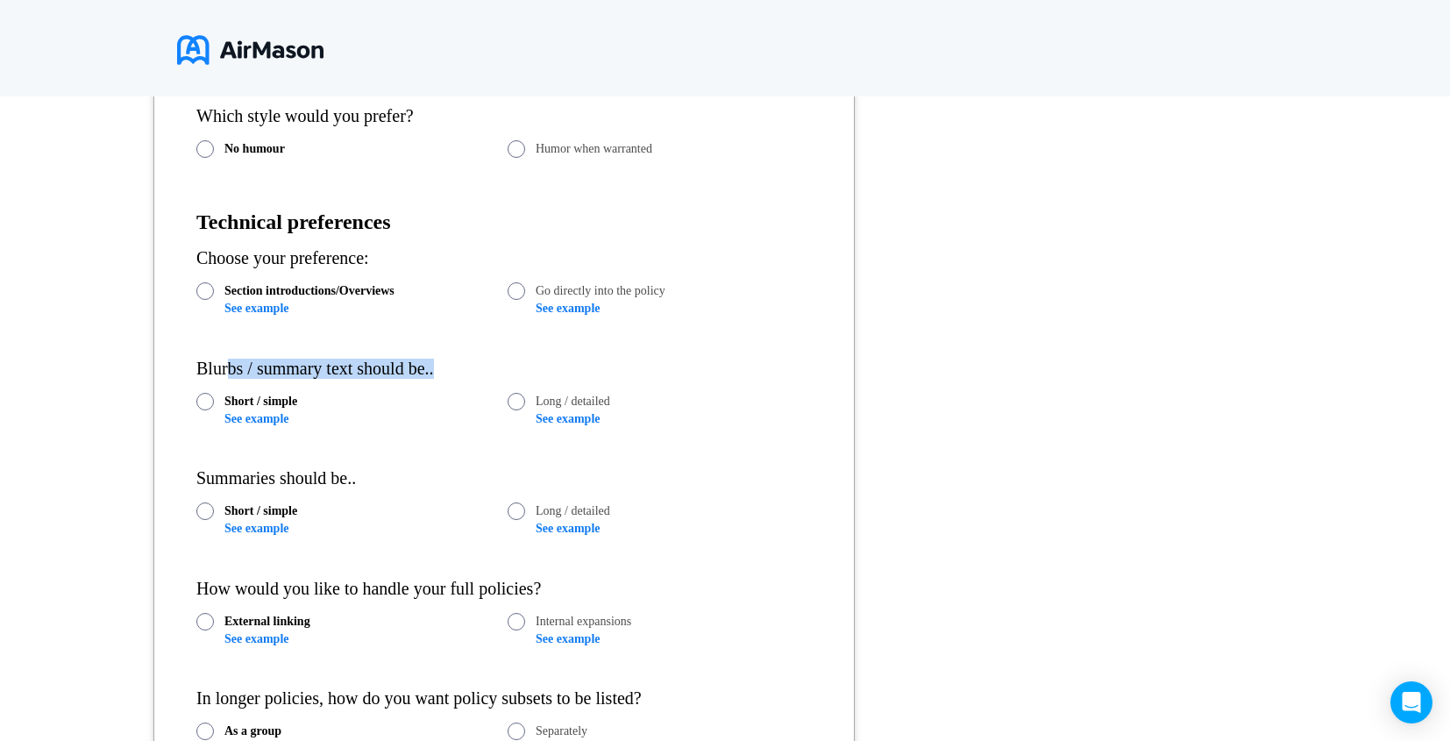
drag, startPoint x: 225, startPoint y: 366, endPoint x: 488, endPoint y: 366, distance: 263.0
click at [488, 366] on div "Blurbs / summary text should be.." at bounding box center [503, 369] width 615 height 20
drag, startPoint x: 195, startPoint y: 480, endPoint x: 421, endPoint y: 480, distance: 226.2
click at [421, 480] on form "**********" at bounding box center [503, 413] width 701 height 1298
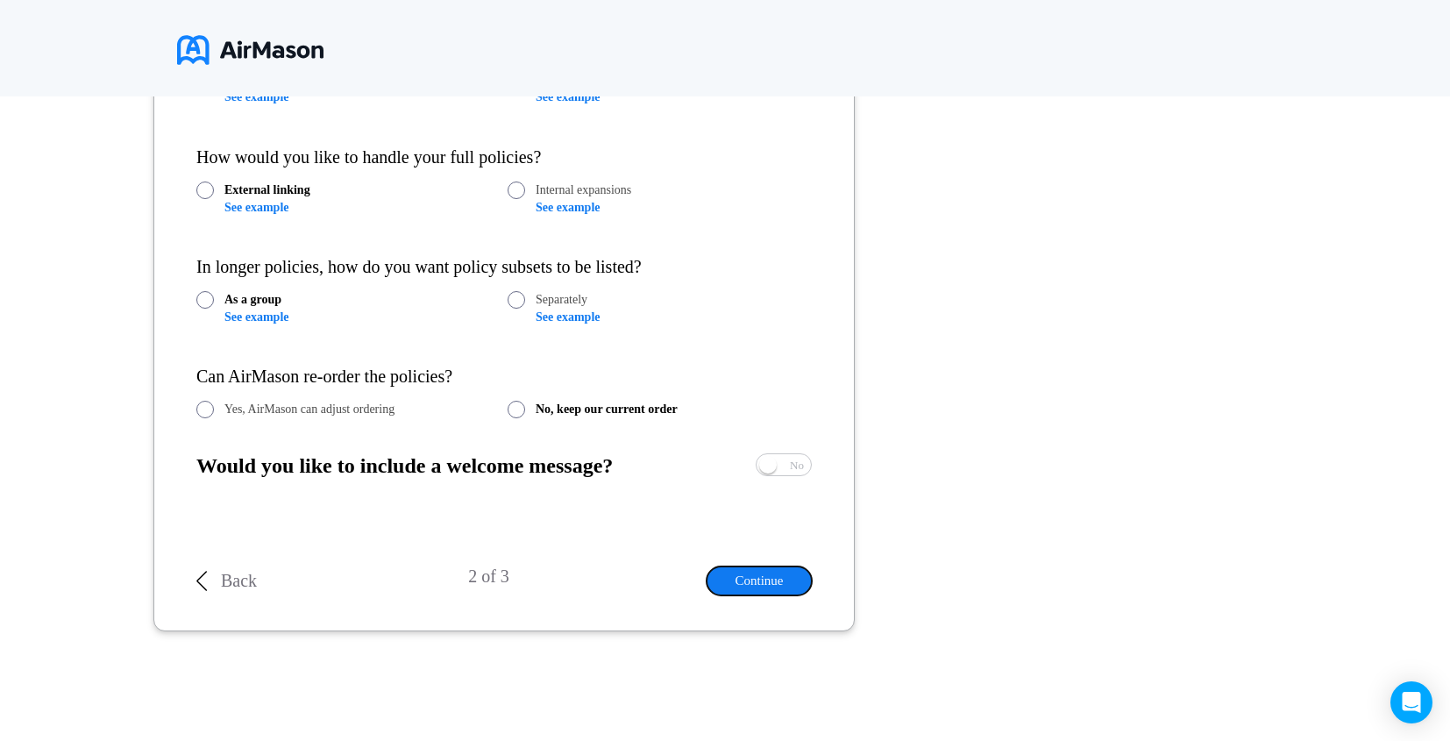
click at [782, 583] on button "Continue" at bounding box center [759, 580] width 105 height 29
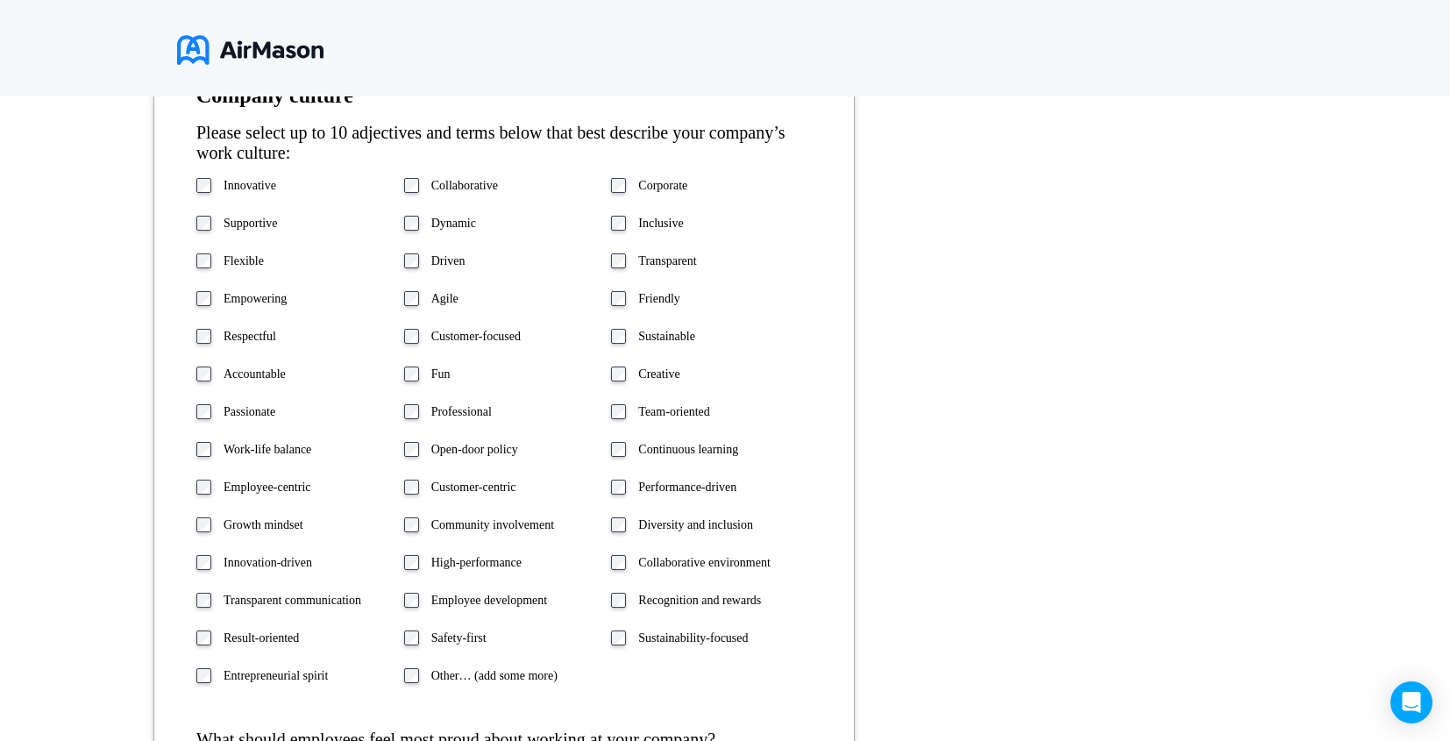
scroll to position [449, 0]
click at [402, 189] on div "Innovative Collaborative Corporate Supportive Dynamic Inclusive Flexible Driven…" at bounding box center [503, 435] width 615 height 514
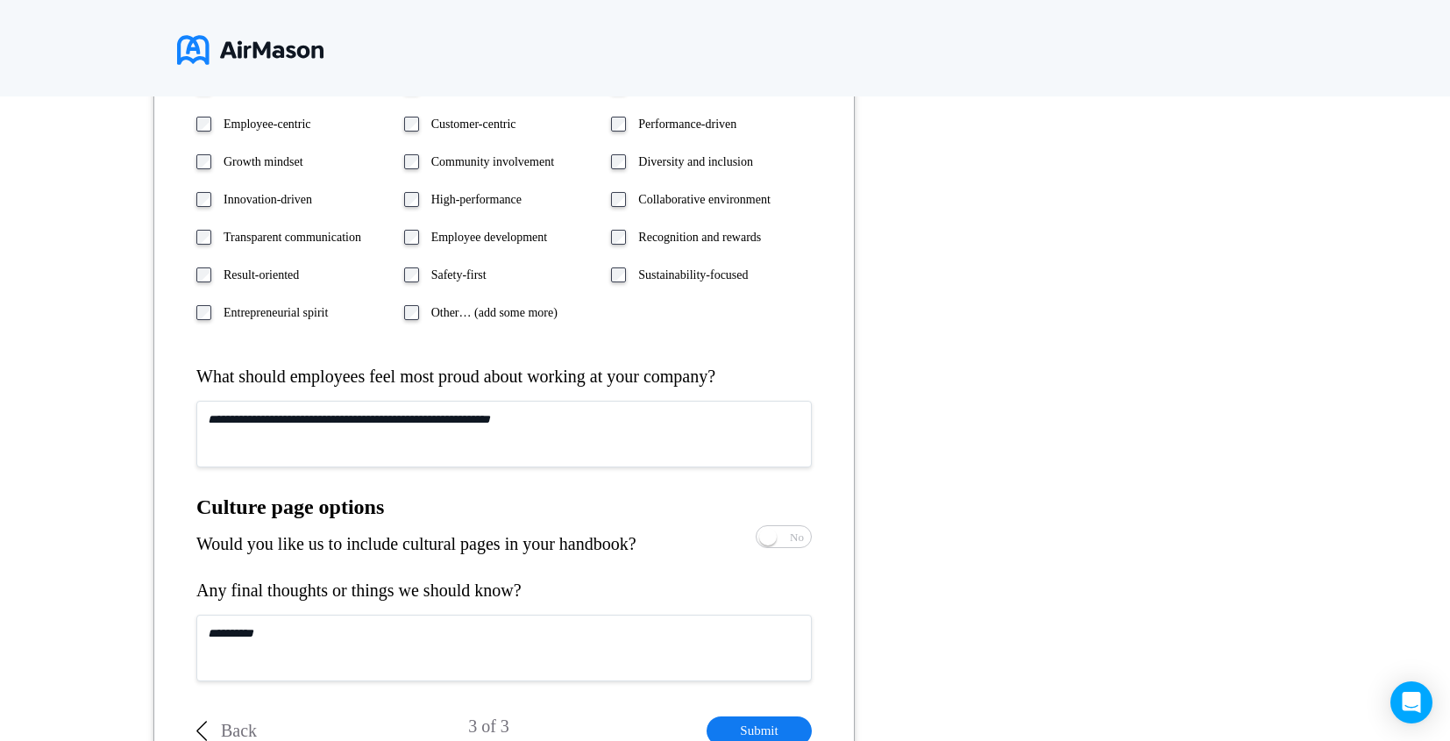
scroll to position [814, 0]
drag, startPoint x: 183, startPoint y: 501, endPoint x: 446, endPoint y: 501, distance: 263.0
click at [446, 501] on form "**********" at bounding box center [503, 231] width 701 height 1095
click at [187, 517] on form "**********" at bounding box center [503, 231] width 701 height 1095
drag, startPoint x: 194, startPoint y: 511, endPoint x: 407, endPoint y: 503, distance: 213.2
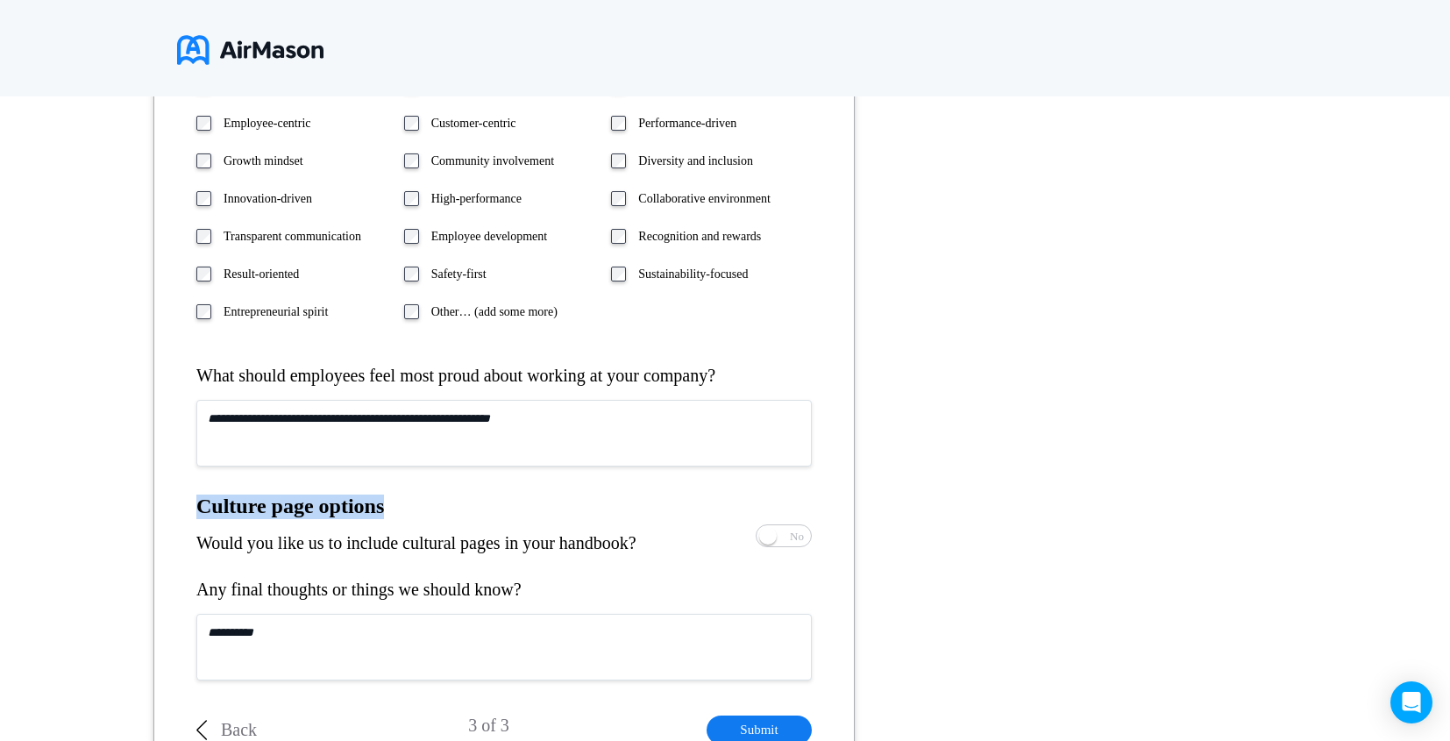
click at [407, 503] on form "**********" at bounding box center [503, 231] width 701 height 1095
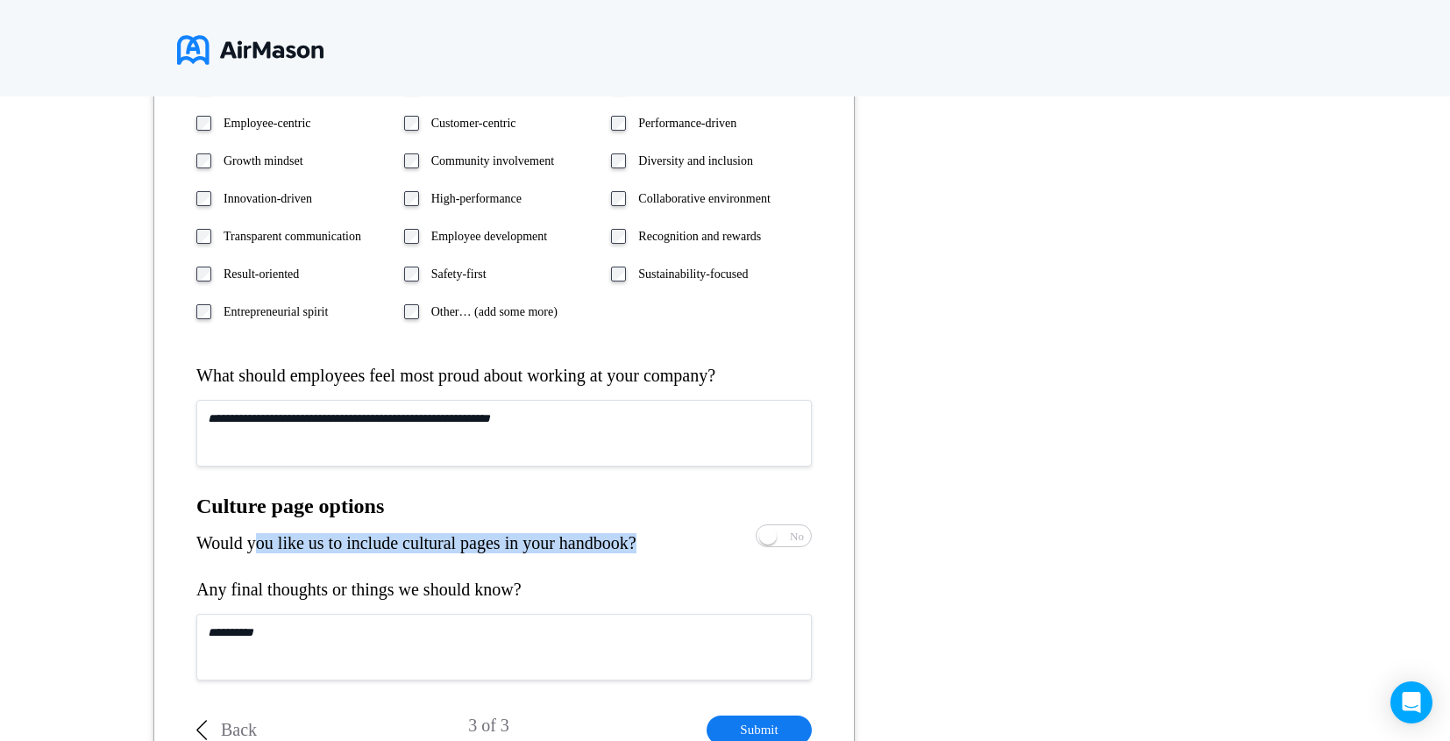
drag, startPoint x: 259, startPoint y: 551, endPoint x: 699, endPoint y: 535, distance: 440.4
click at [699, 535] on div "Would you like us to include cultural pages in your handbook? Yes No" at bounding box center [503, 536] width 615 height 34
click at [498, 590] on div "Any final thoughts or things we should know?" at bounding box center [503, 590] width 615 height 20
click at [498, 569] on div "Company culture Please select up to 10 adjectives and terms below that best des…" at bounding box center [503, 231] width 615 height 1023
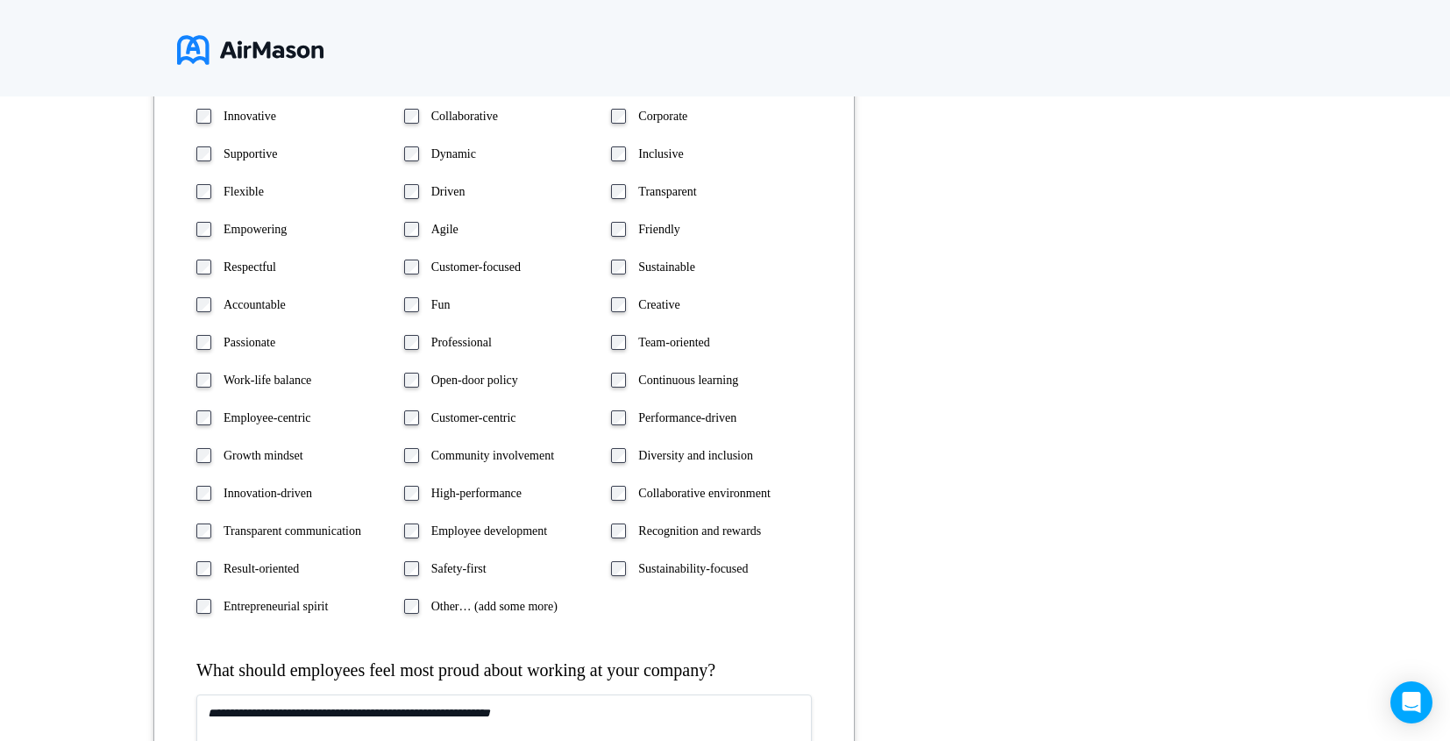
scroll to position [0, 0]
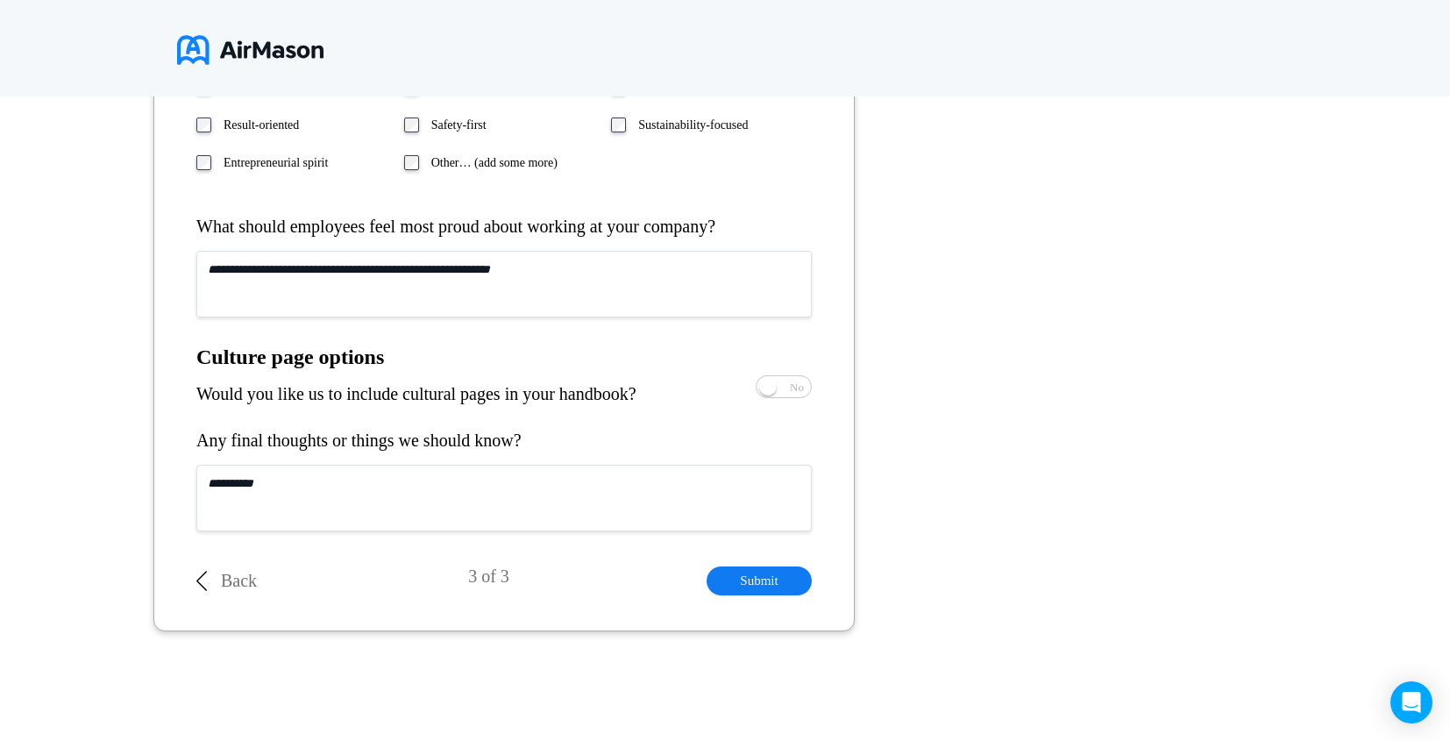
click at [229, 581] on p "Back" at bounding box center [239, 581] width 36 height 20
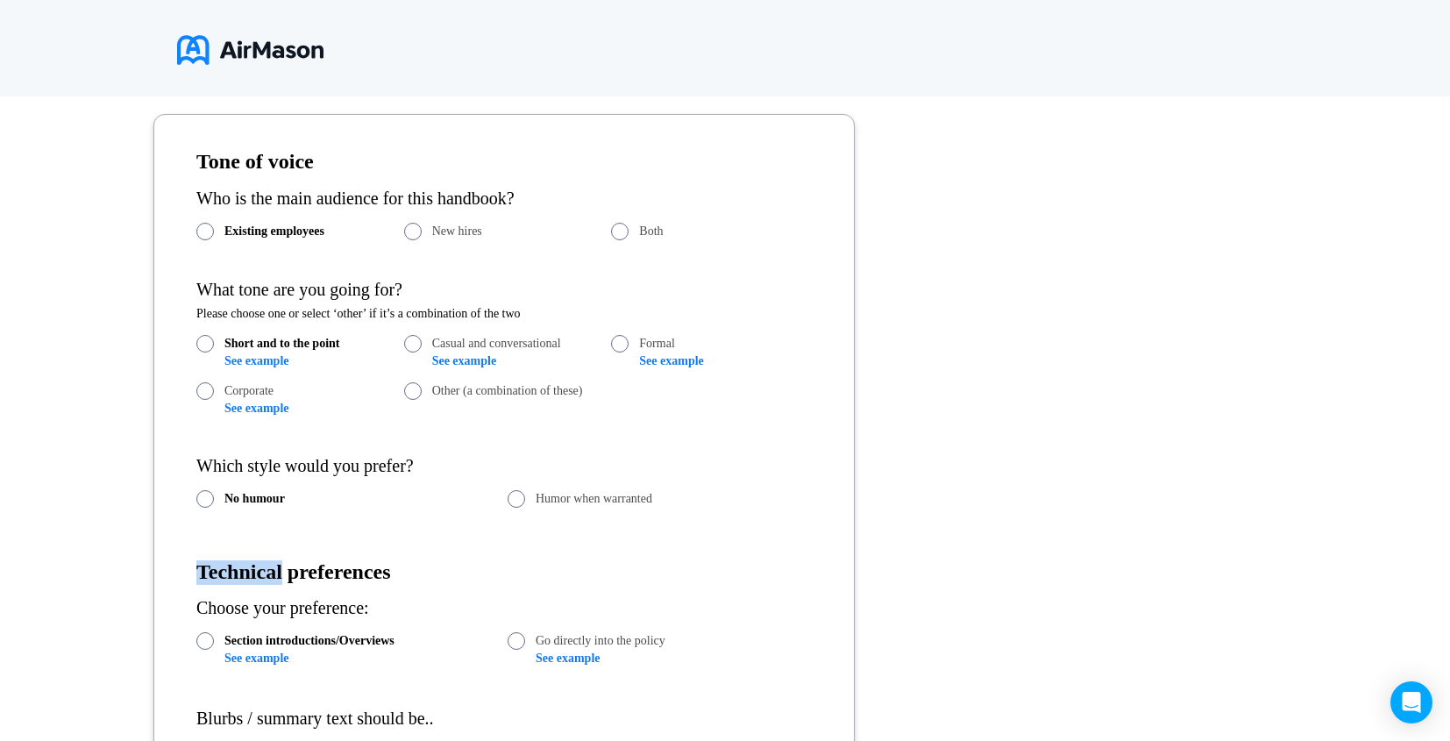
click at [229, 581] on h1 "Technical preferences" at bounding box center [503, 572] width 615 height 25
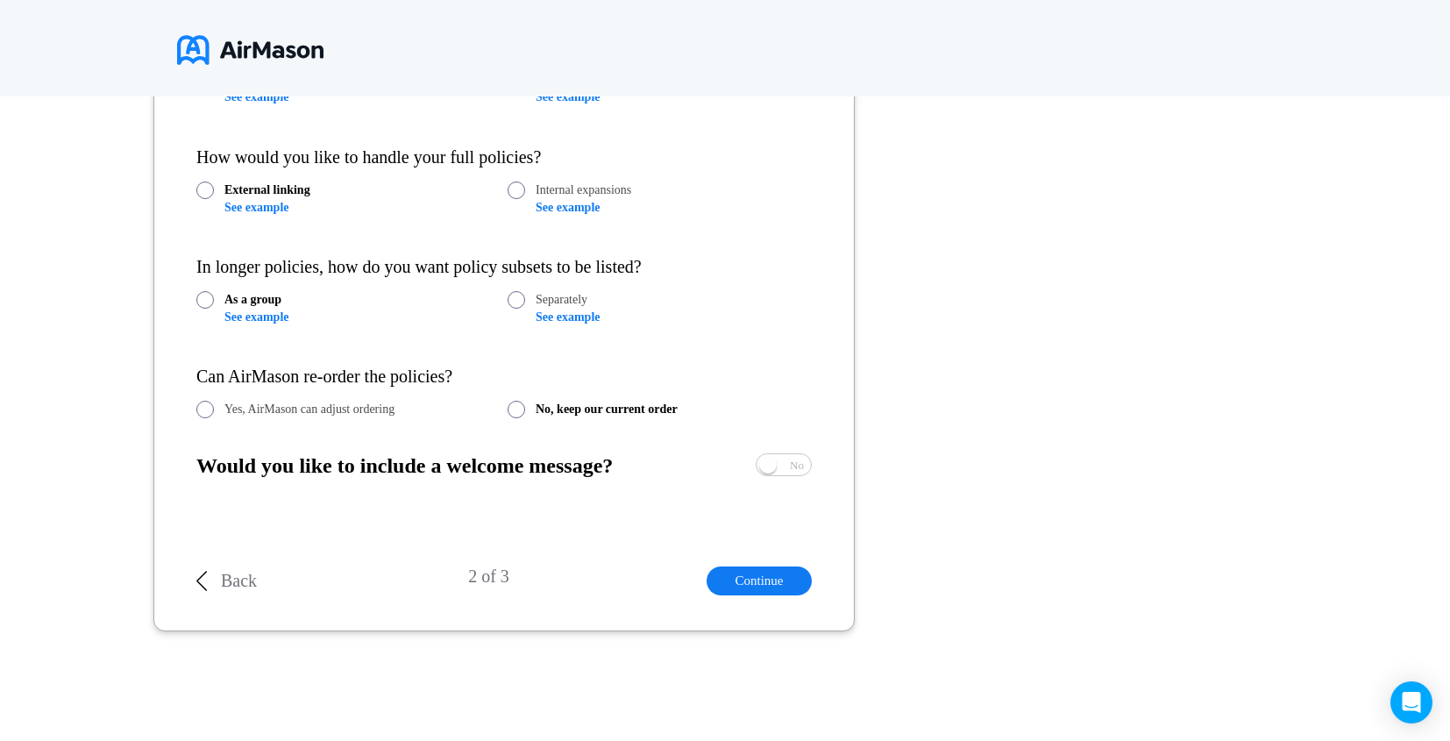
click at [221, 571] on p "Back" at bounding box center [239, 581] width 36 height 20
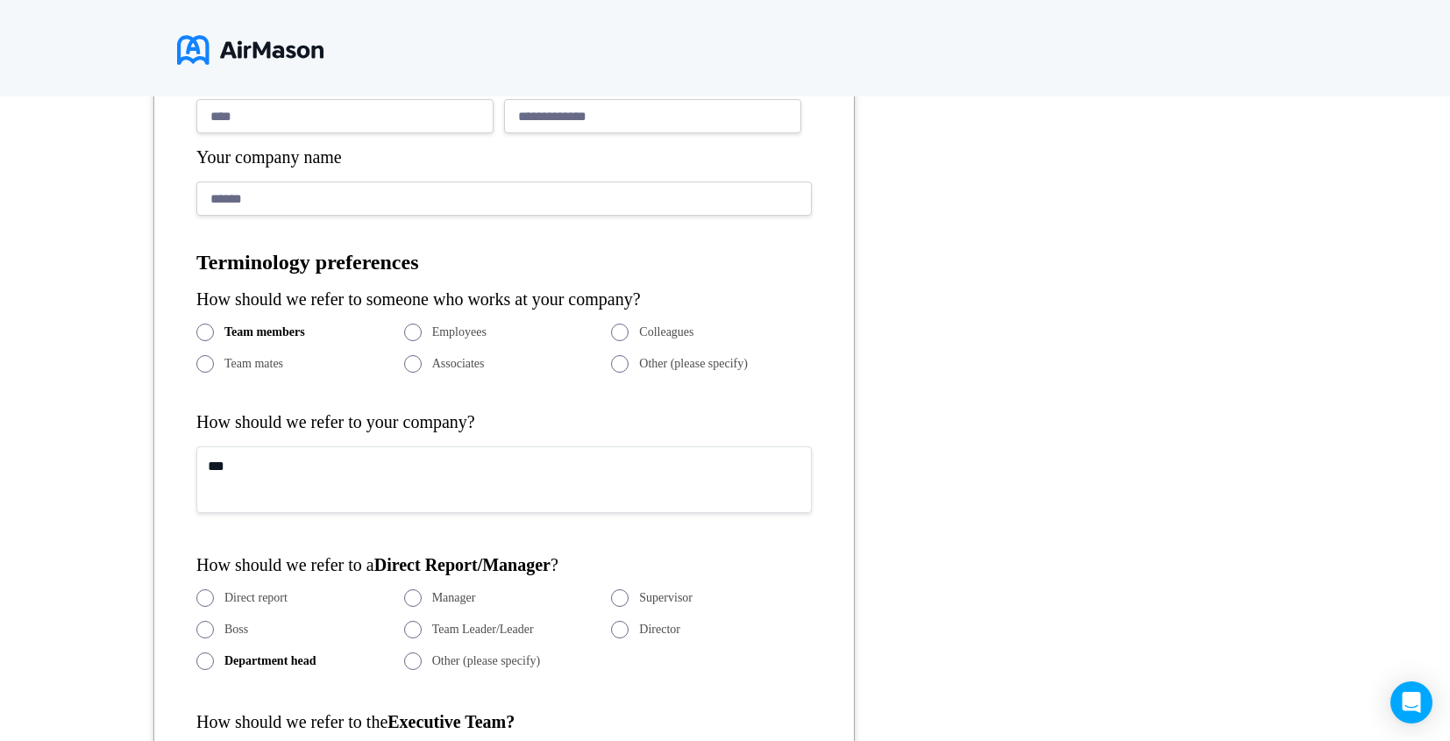
scroll to position [506, 0]
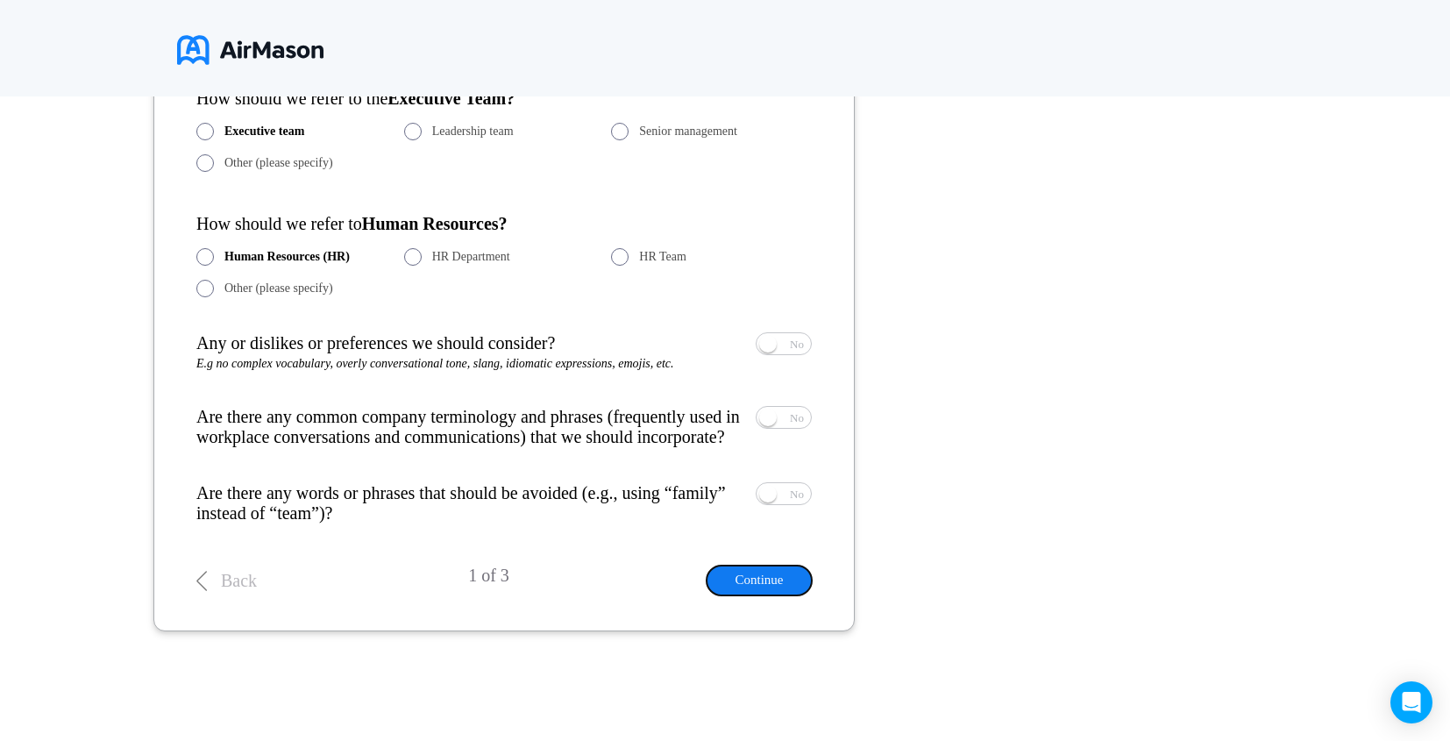
click at [746, 580] on button "Continue" at bounding box center [759, 580] width 105 height 29
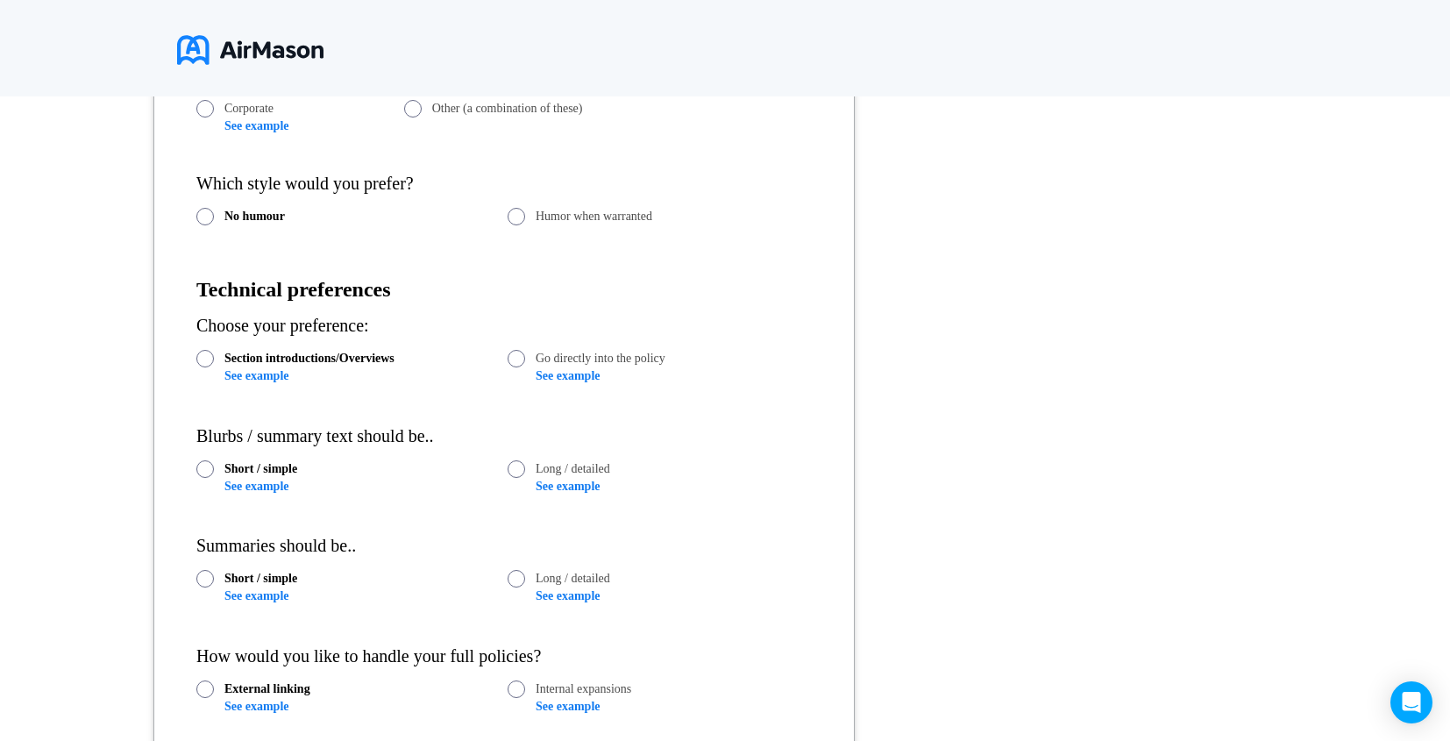
scroll to position [705, 0]
